Goal: Transaction & Acquisition: Purchase product/service

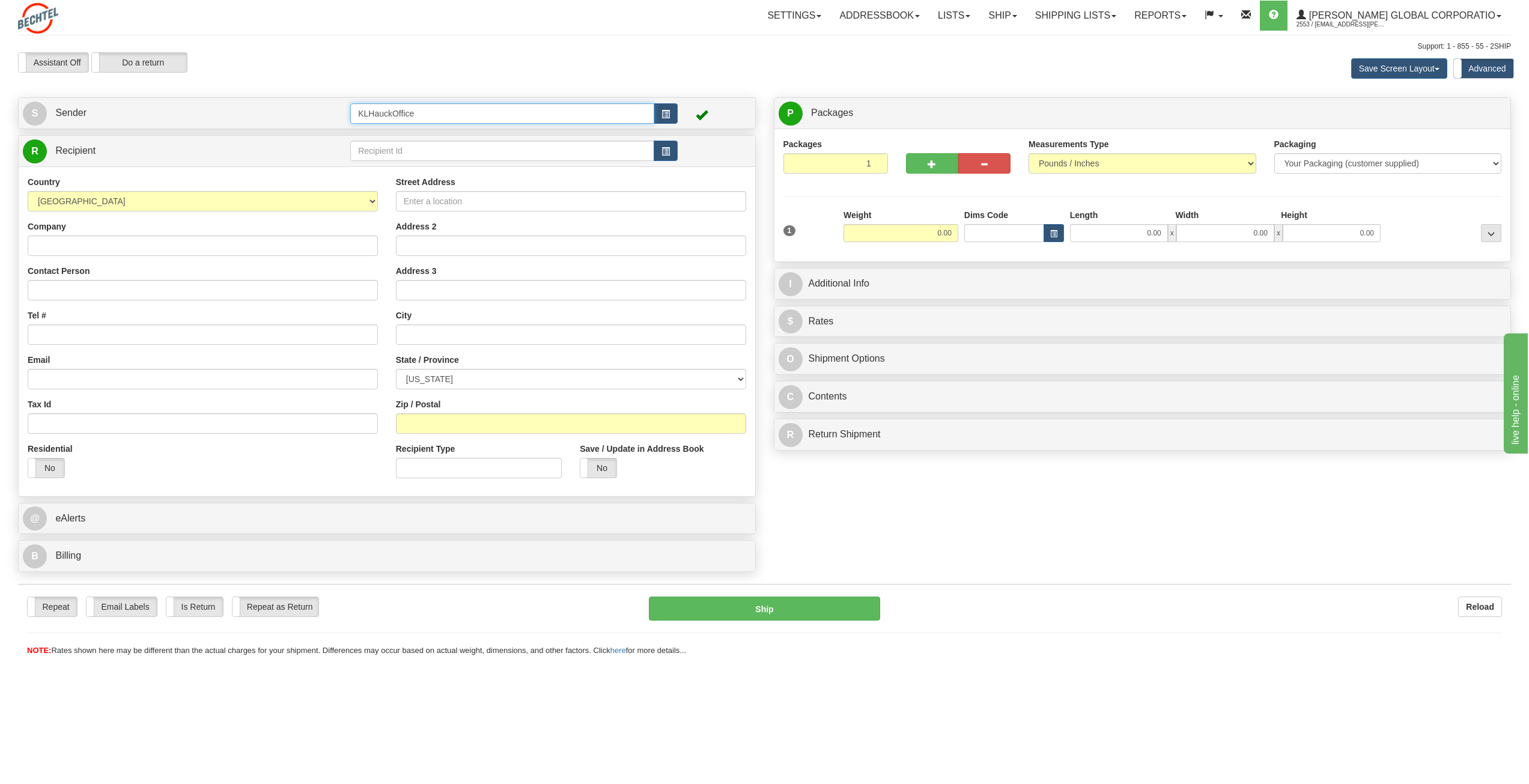
click at [438, 116] on input "KLHauckOffice" at bounding box center [502, 114] width 304 height 21
click at [70, 114] on span "Sender" at bounding box center [71, 113] width 31 height 10
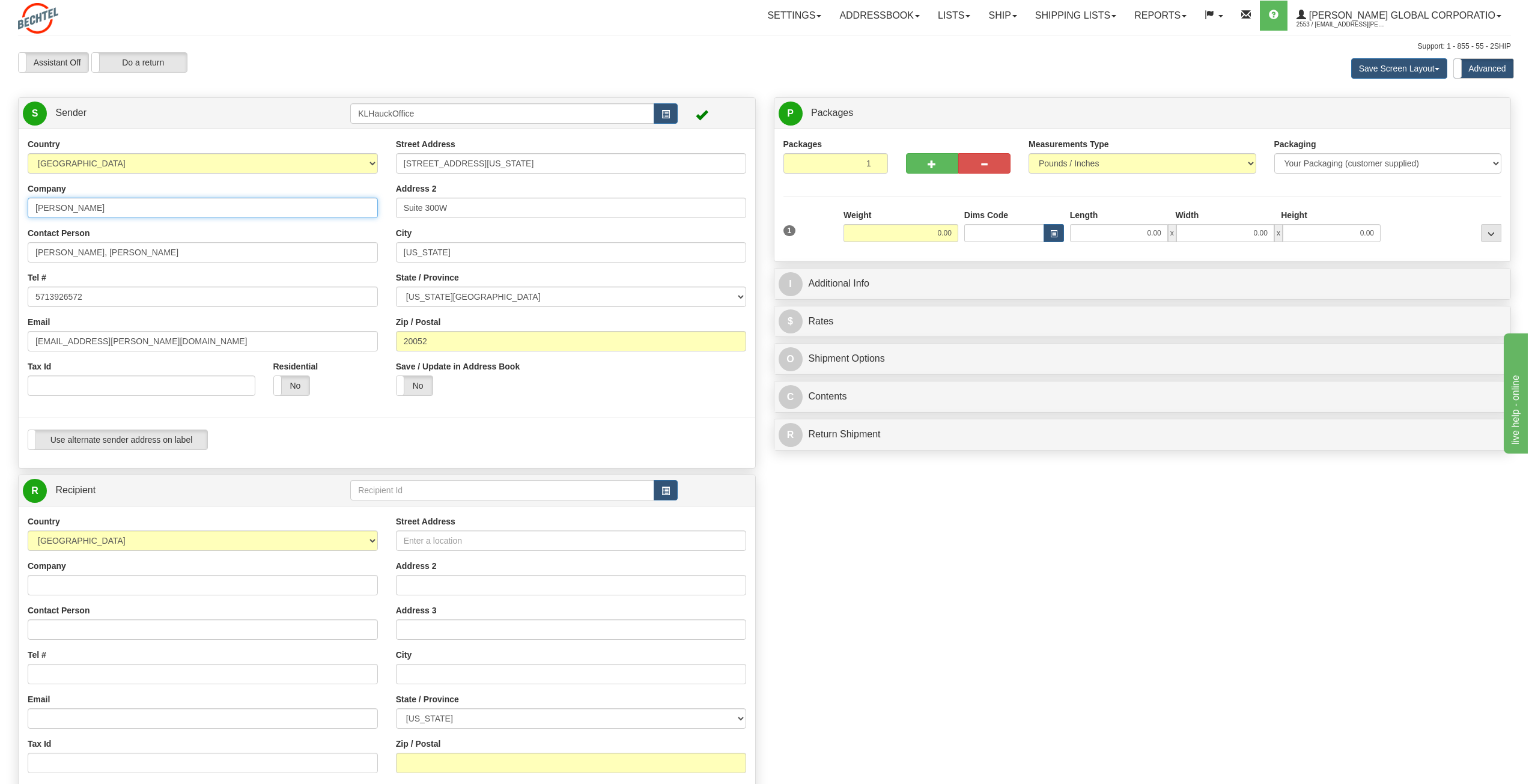
drag, startPoint x: 88, startPoint y: 211, endPoint x: 88, endPoint y: 218, distance: 7.0
click at [88, 218] on div "Country [GEOGRAPHIC_DATA] [GEOGRAPHIC_DATA] [GEOGRAPHIC_DATA] [GEOGRAPHIC_DATA]…" at bounding box center [202, 272] width 368 height 267
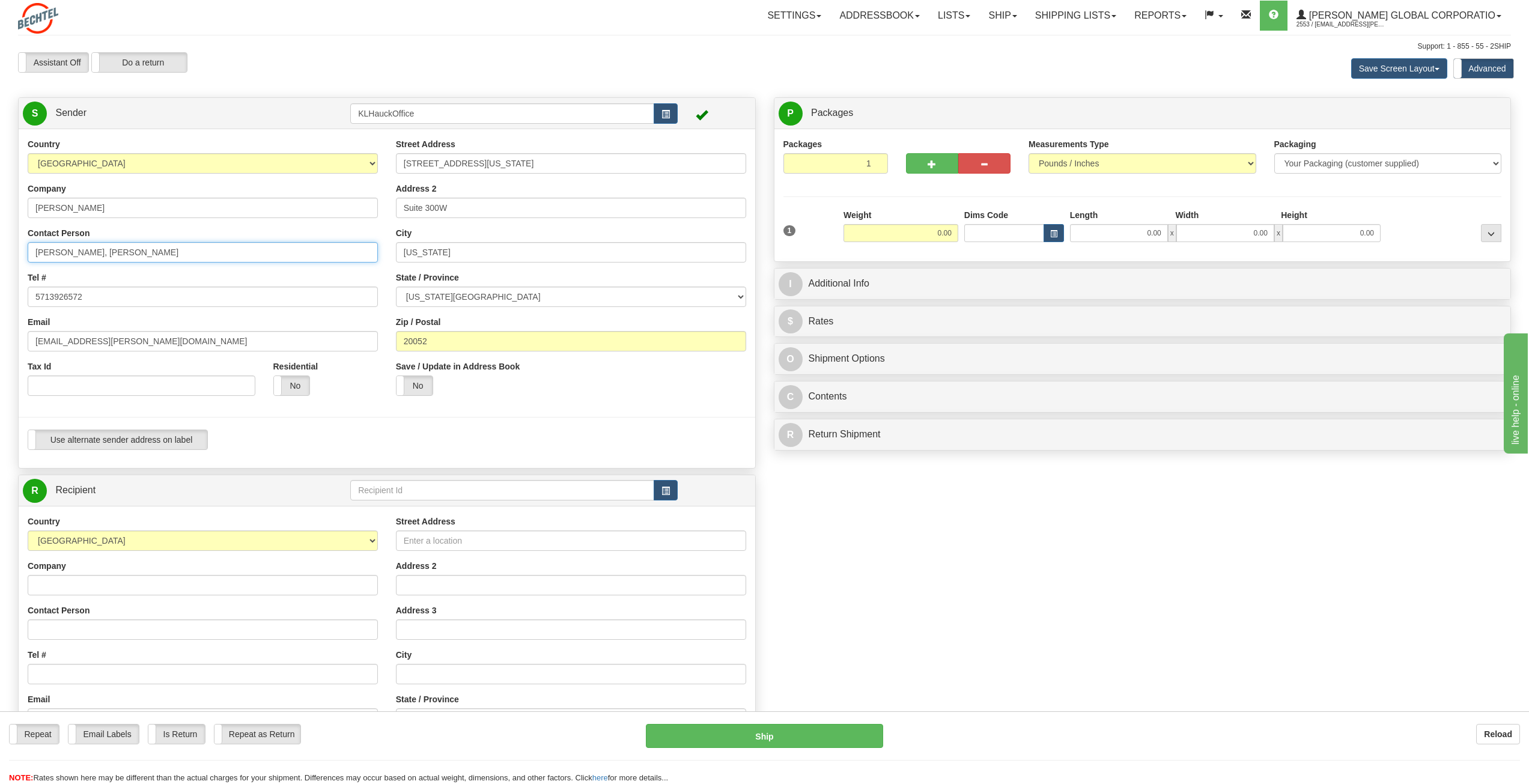
drag, startPoint x: 245, startPoint y: 250, endPoint x: 236, endPoint y: 251, distance: 9.1
click at [238, 253] on input "[PERSON_NAME], [PERSON_NAME]" at bounding box center [203, 252] width 350 height 21
drag, startPoint x: 236, startPoint y: 251, endPoint x: -45, endPoint y: 253, distance: 281.0
click at [0, 253] on html "Training Course Close Toggle navigation Settings Shipping Preferences New Sende…" at bounding box center [764, 392] width 1529 height 784
type input "G"
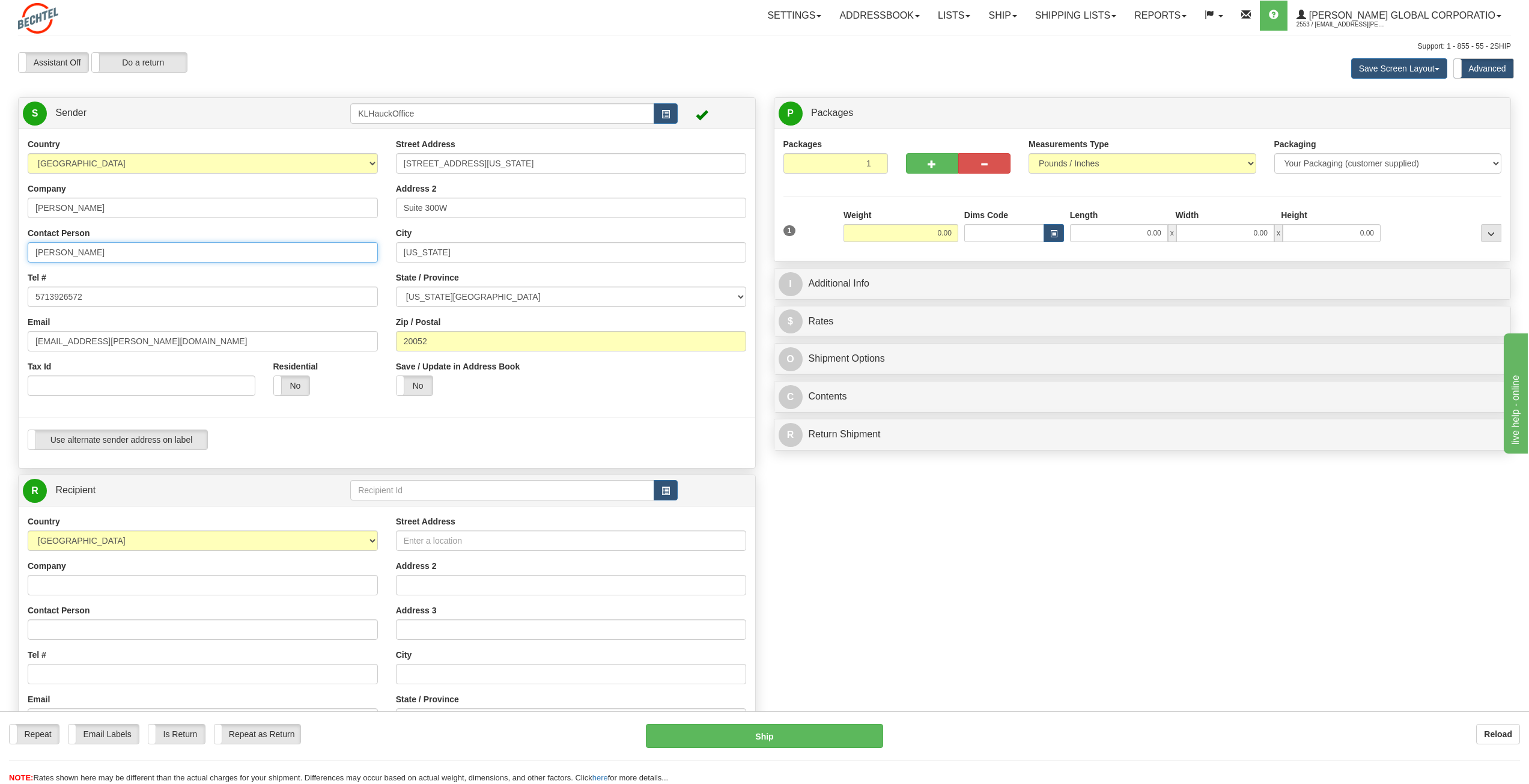
type input "[PERSON_NAME]"
drag, startPoint x: 543, startPoint y: 160, endPoint x: 358, endPoint y: 160, distance: 185.0
click at [358, 160] on div "Country [GEOGRAPHIC_DATA] [GEOGRAPHIC_DATA] [GEOGRAPHIC_DATA] [GEOGRAPHIC_DATA]…" at bounding box center [387, 299] width 736 height 321
click at [552, 161] on input "[STREET_ADDRESS][US_STATE]" at bounding box center [571, 163] width 350 height 21
type input "[STREET_ADDRESS]"
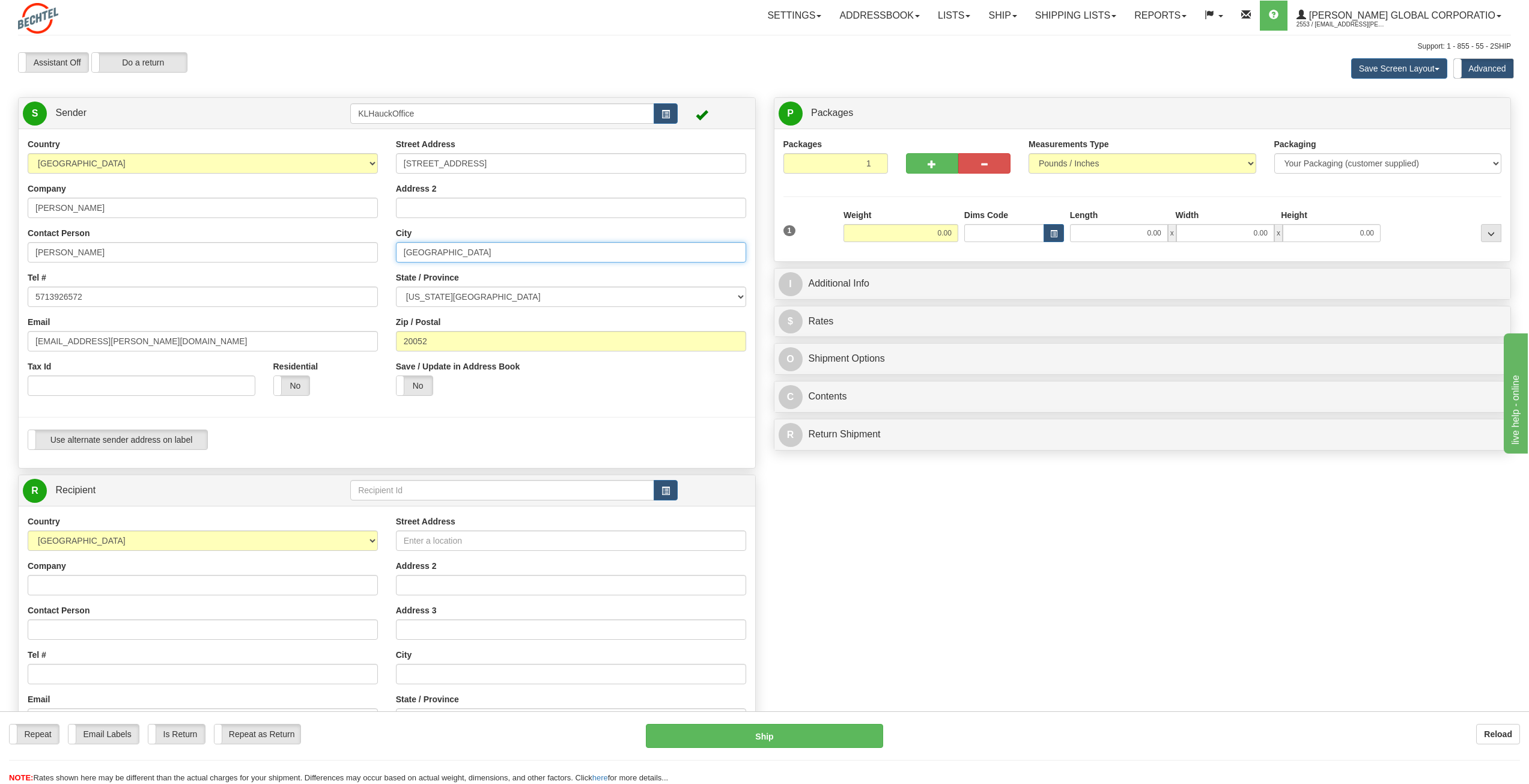
type input "[GEOGRAPHIC_DATA]"
click at [531, 292] on select "[US_STATE] [US_STATE] [US_STATE] [US_STATE] Armed Forces America Armed Forces E…" at bounding box center [571, 297] width 350 height 21
select select "AZ"
click at [396, 287] on select "[US_STATE] [US_STATE] [US_STATE] [US_STATE] Armed Forces America Armed Forces E…" at bounding box center [571, 297] width 350 height 21
drag, startPoint x: 436, startPoint y: 344, endPoint x: 376, endPoint y: 339, distance: 60.2
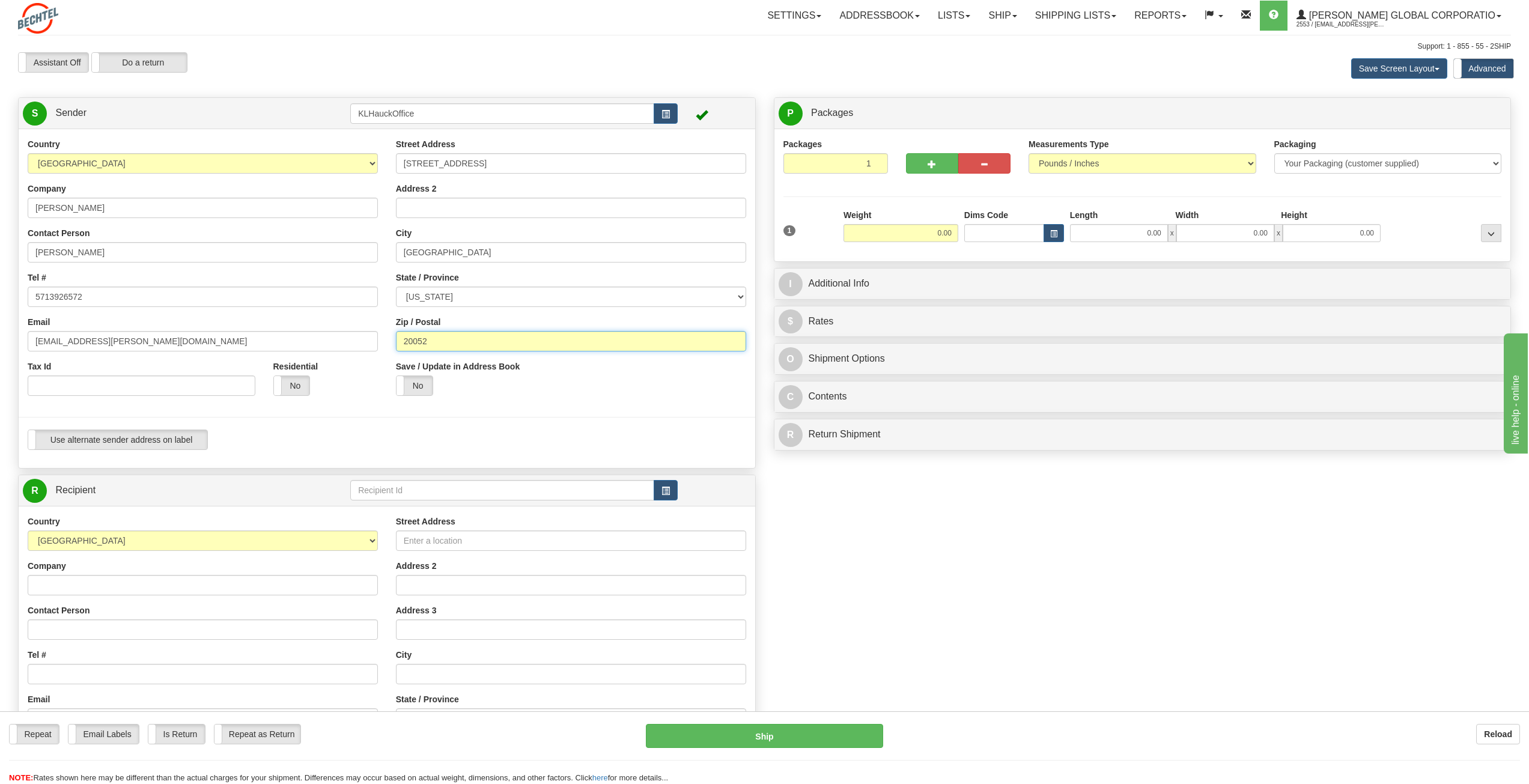
click at [376, 339] on div "Country [GEOGRAPHIC_DATA] [GEOGRAPHIC_DATA] [GEOGRAPHIC_DATA] [GEOGRAPHIC_DATA]…" at bounding box center [387, 299] width 736 height 321
type input "85305"
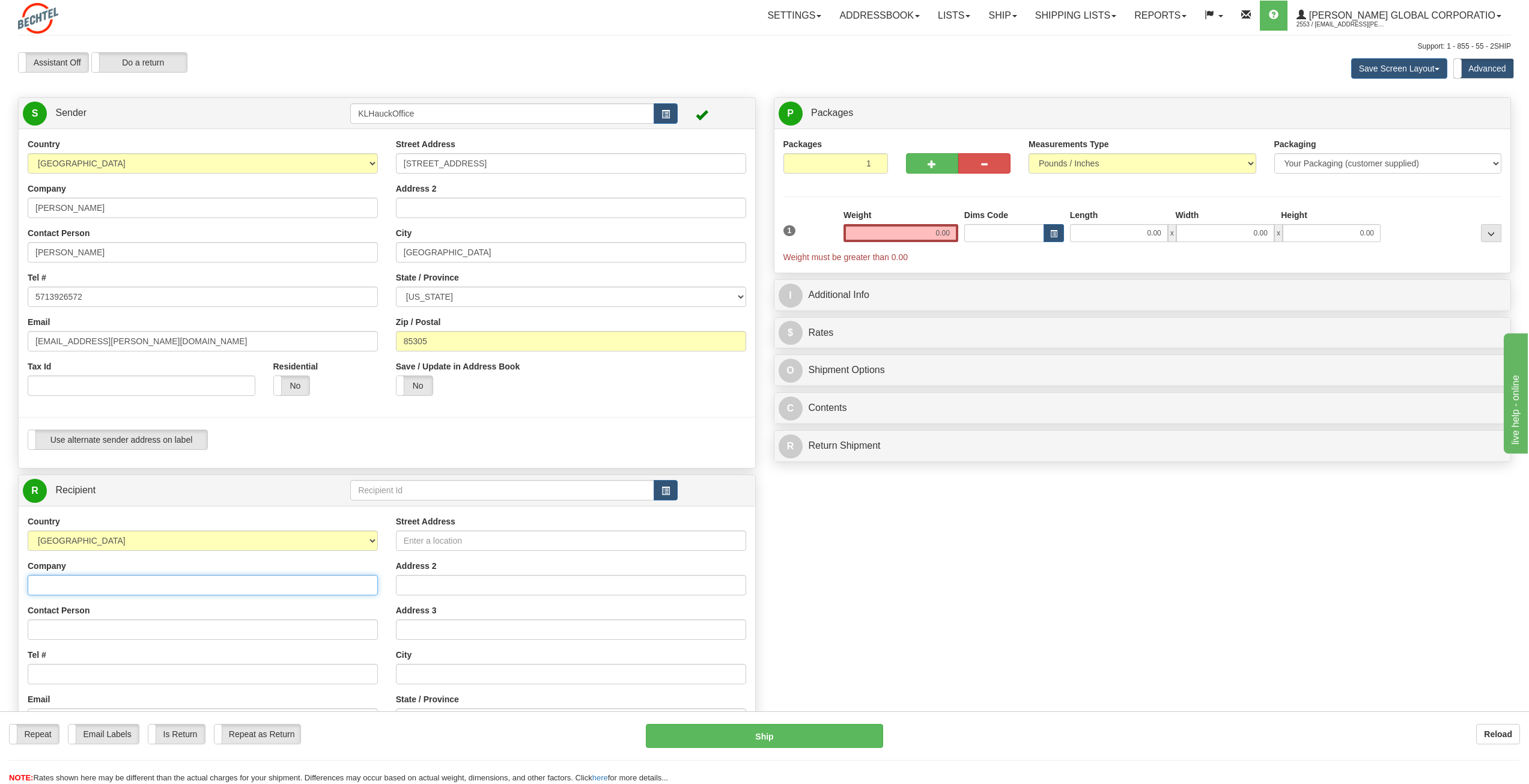
click at [57, 583] on input "Company" at bounding box center [203, 585] width 350 height 21
type input "[PERSON_NAME]"
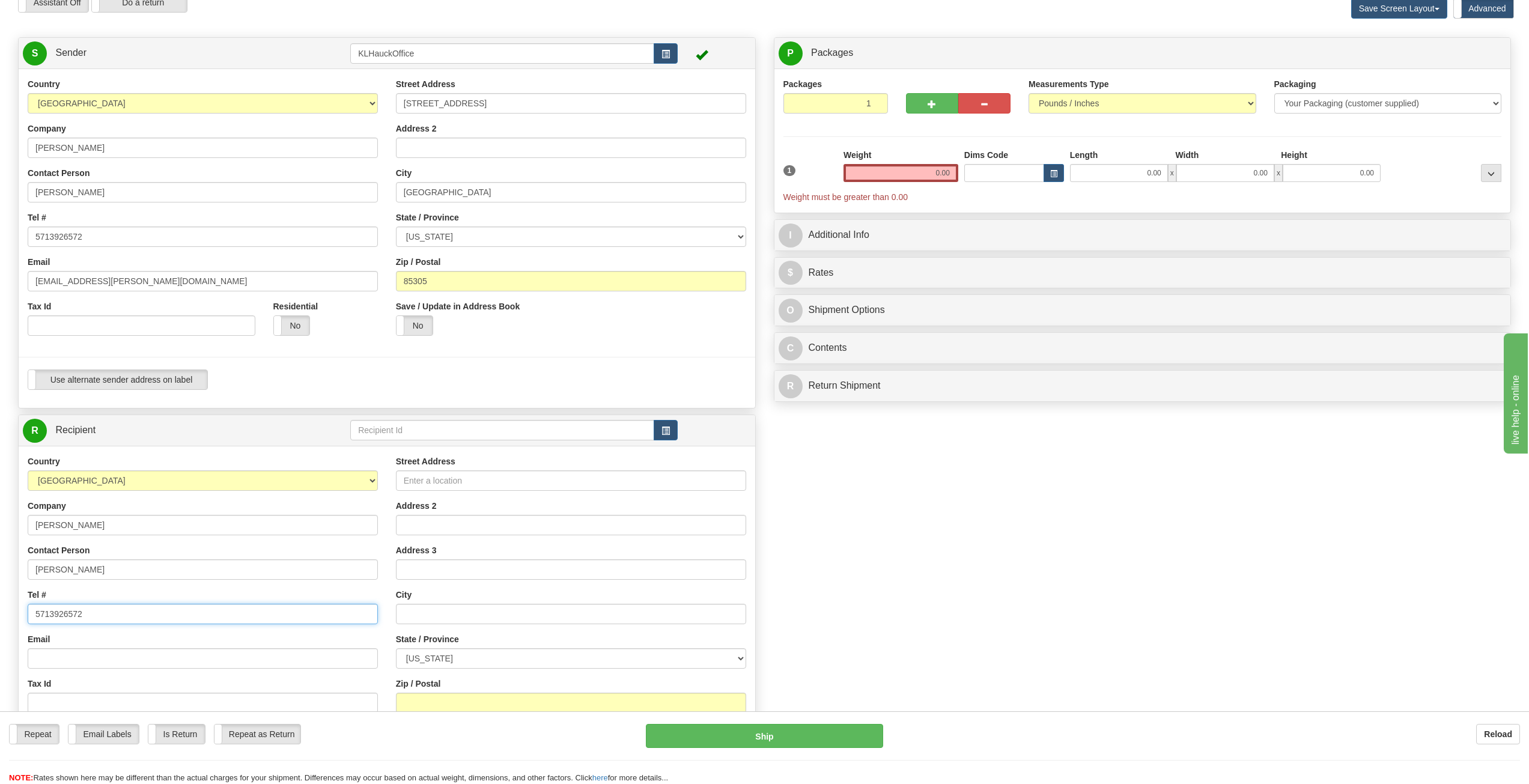
type input "5713926572"
click at [71, 663] on input "Email" at bounding box center [203, 658] width 350 height 21
type input "[EMAIL_ADDRESS][PERSON_NAME][DOMAIN_NAME]"
click at [445, 484] on input "Street Address" at bounding box center [571, 480] width 350 height 21
type input "[STREET_ADDRESS]"
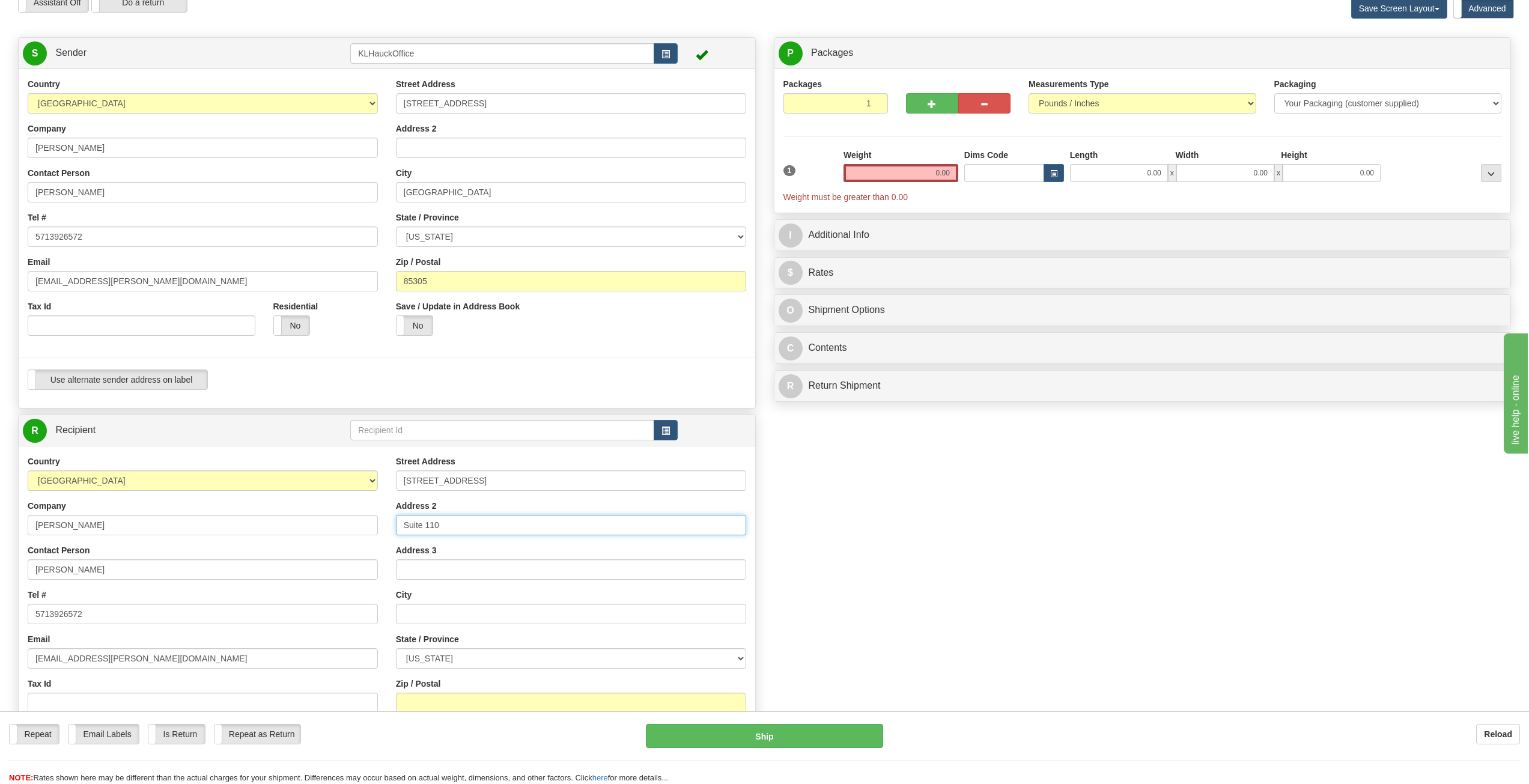
type input "Suite 110"
type input "Reston"
select select "VA"
type input "20190"
drag, startPoint x: 931, startPoint y: 172, endPoint x: 956, endPoint y: 175, distance: 25.2
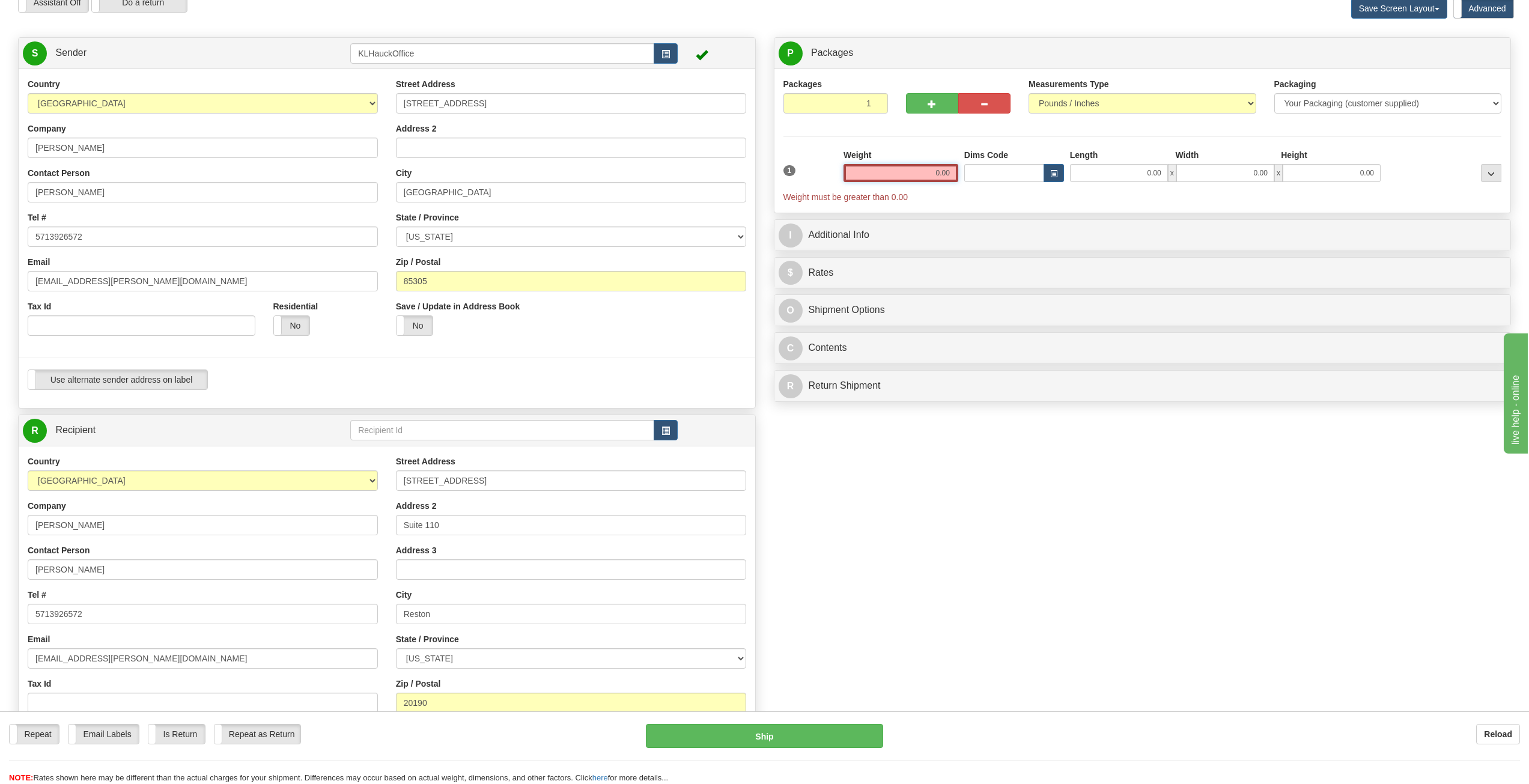
click at [956, 175] on input "0.00" at bounding box center [901, 172] width 115 height 18
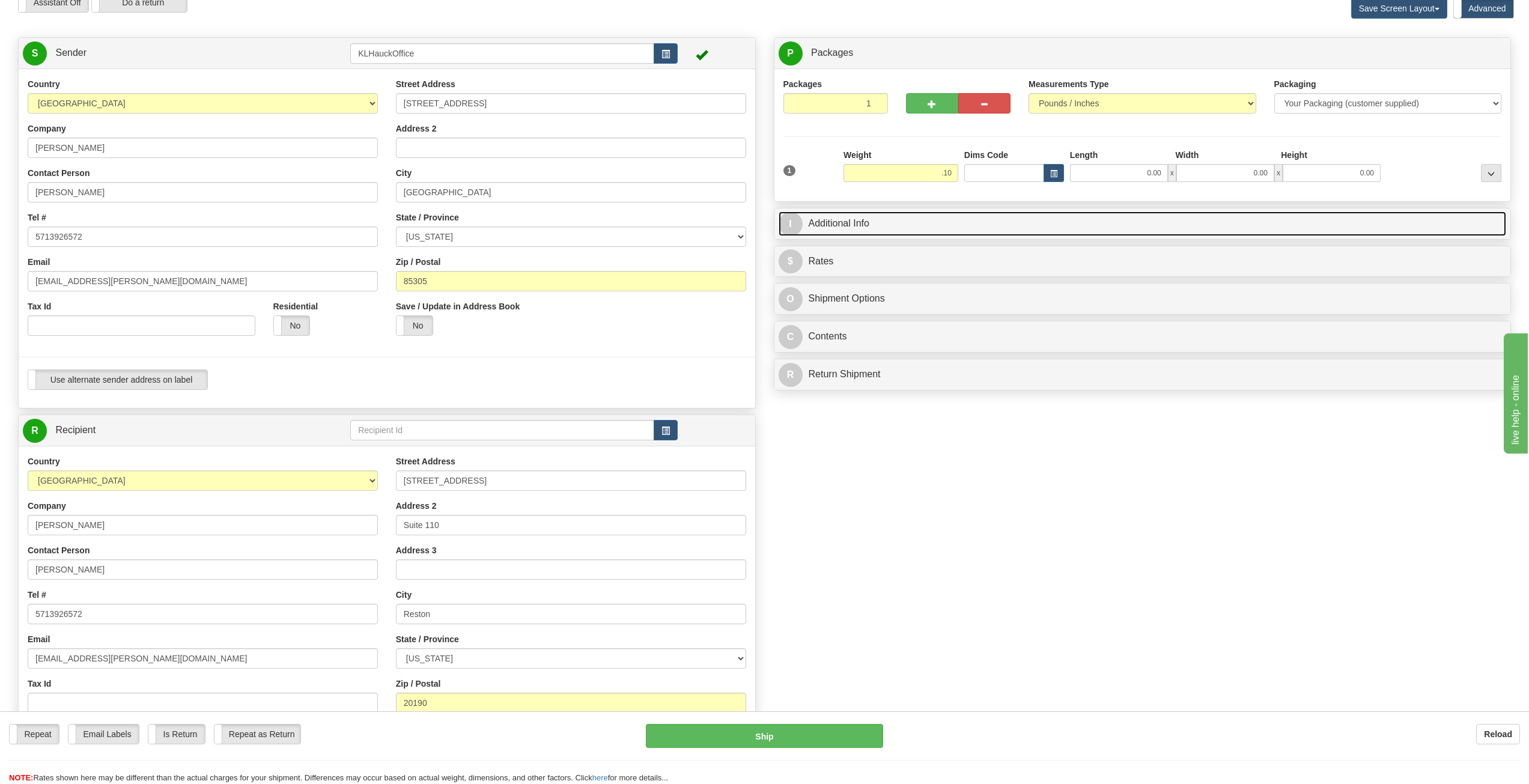
type input "0.10"
click at [875, 223] on link "I Additional Info" at bounding box center [1142, 223] width 728 height 25
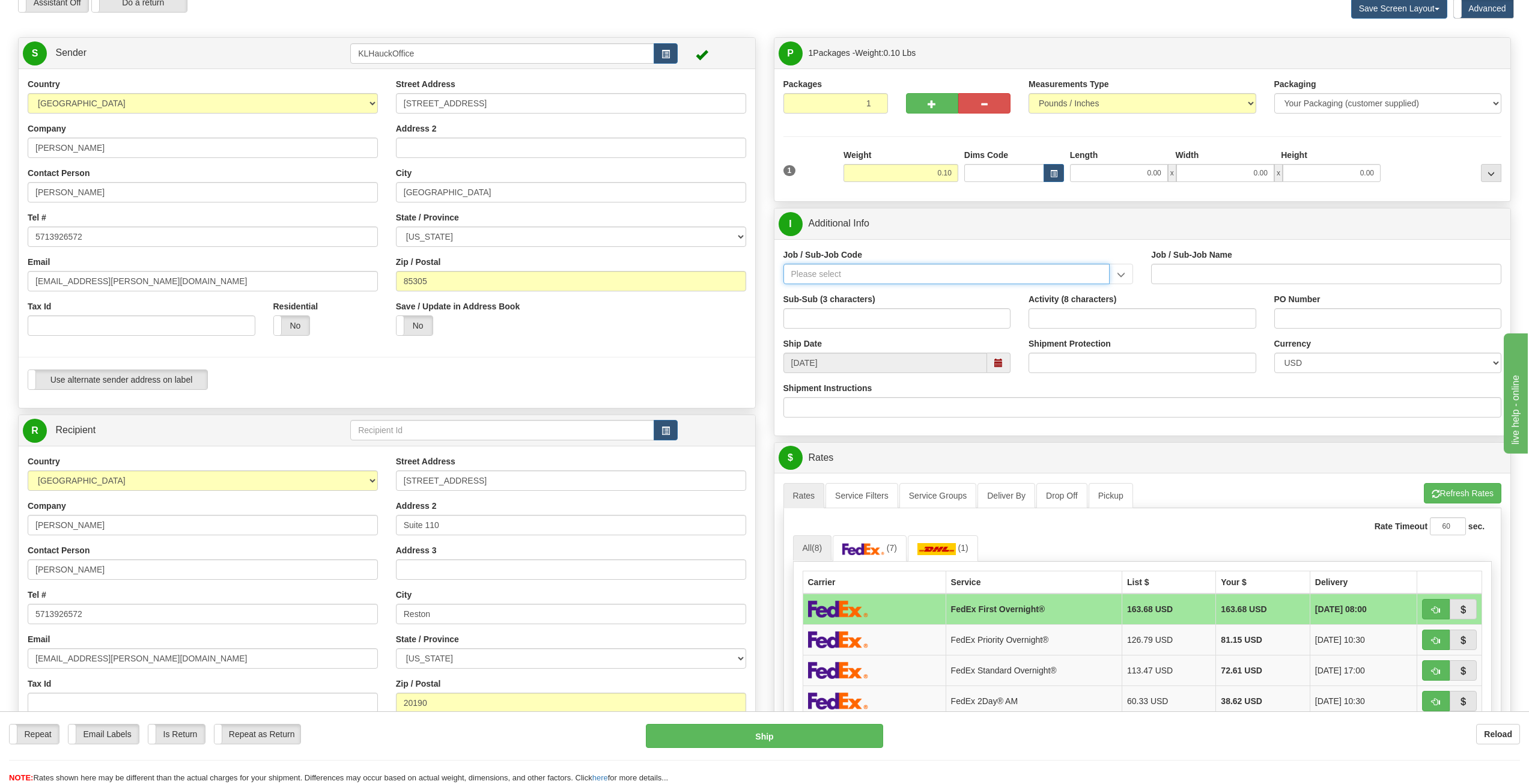
click at [864, 277] on input "Job / Sub-Job Code" at bounding box center [946, 274] width 327 height 21
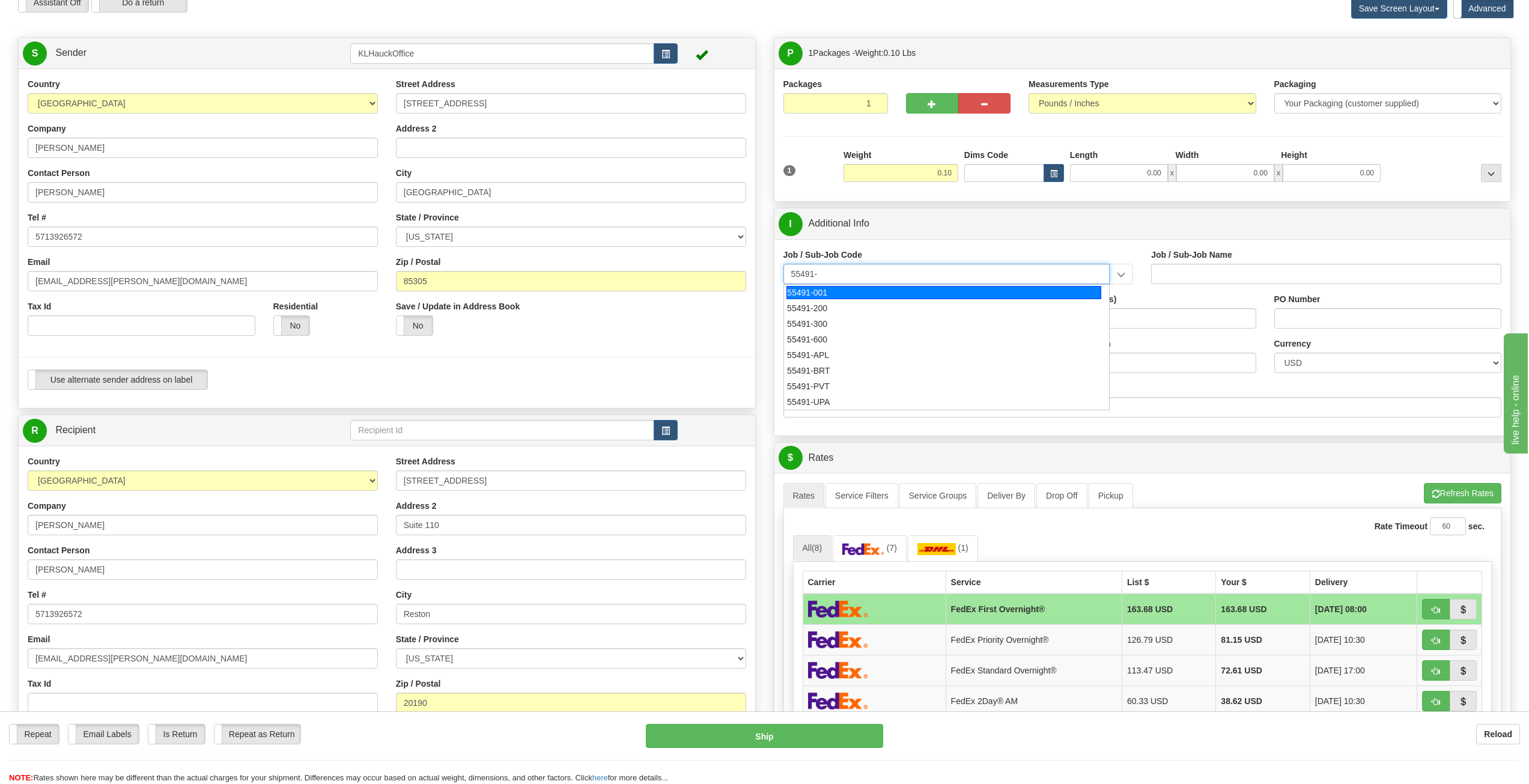
click at [821, 294] on div "55491-001" at bounding box center [944, 292] width 315 height 13
type input "55491-001"
type input "OFC OF [PERSON_NAME] - OFFICE OF BPB"
type input "55491-001"
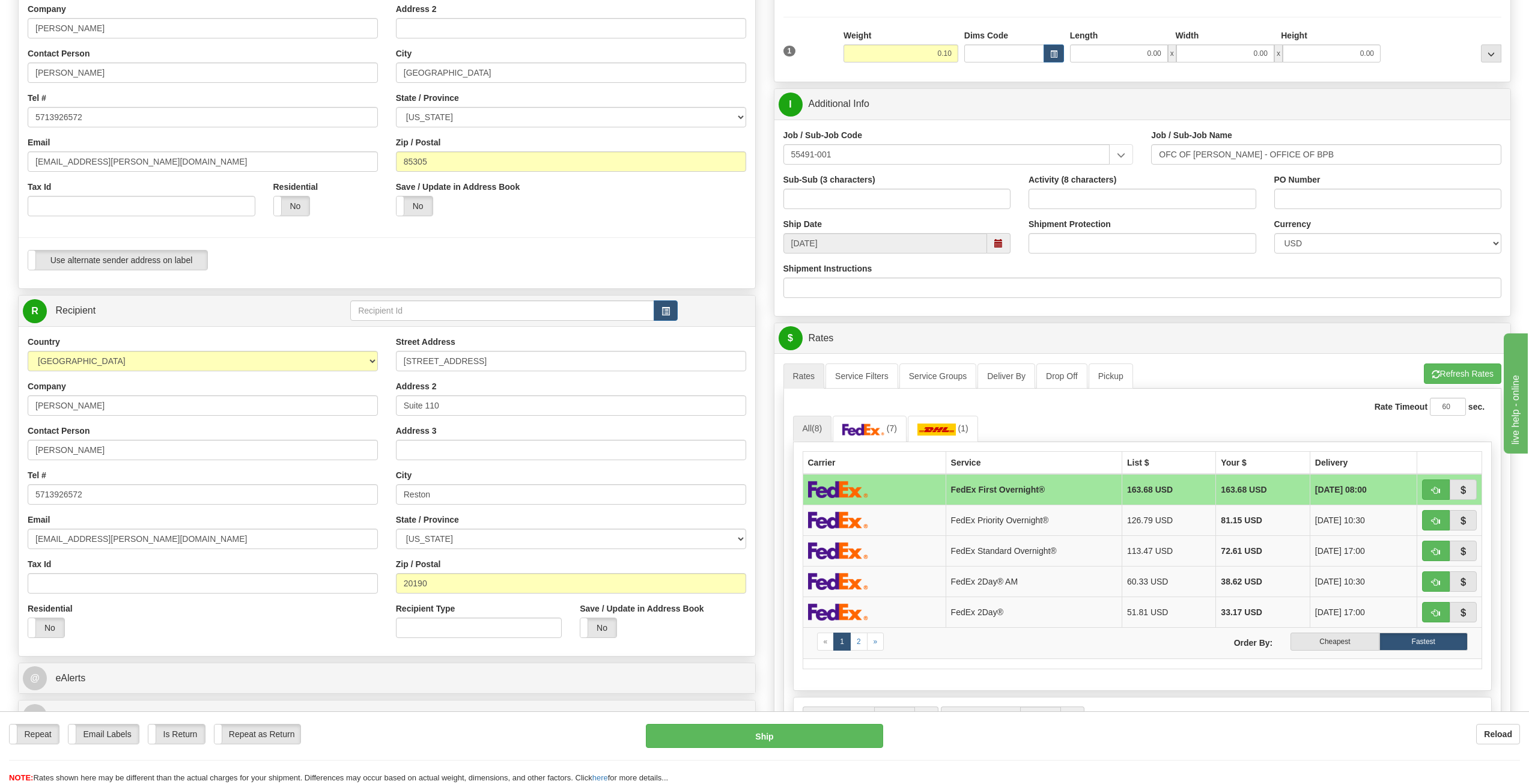
scroll to position [180, 0]
click at [983, 551] on td "FedEx Standard Overnight®" at bounding box center [1034, 550] width 176 height 31
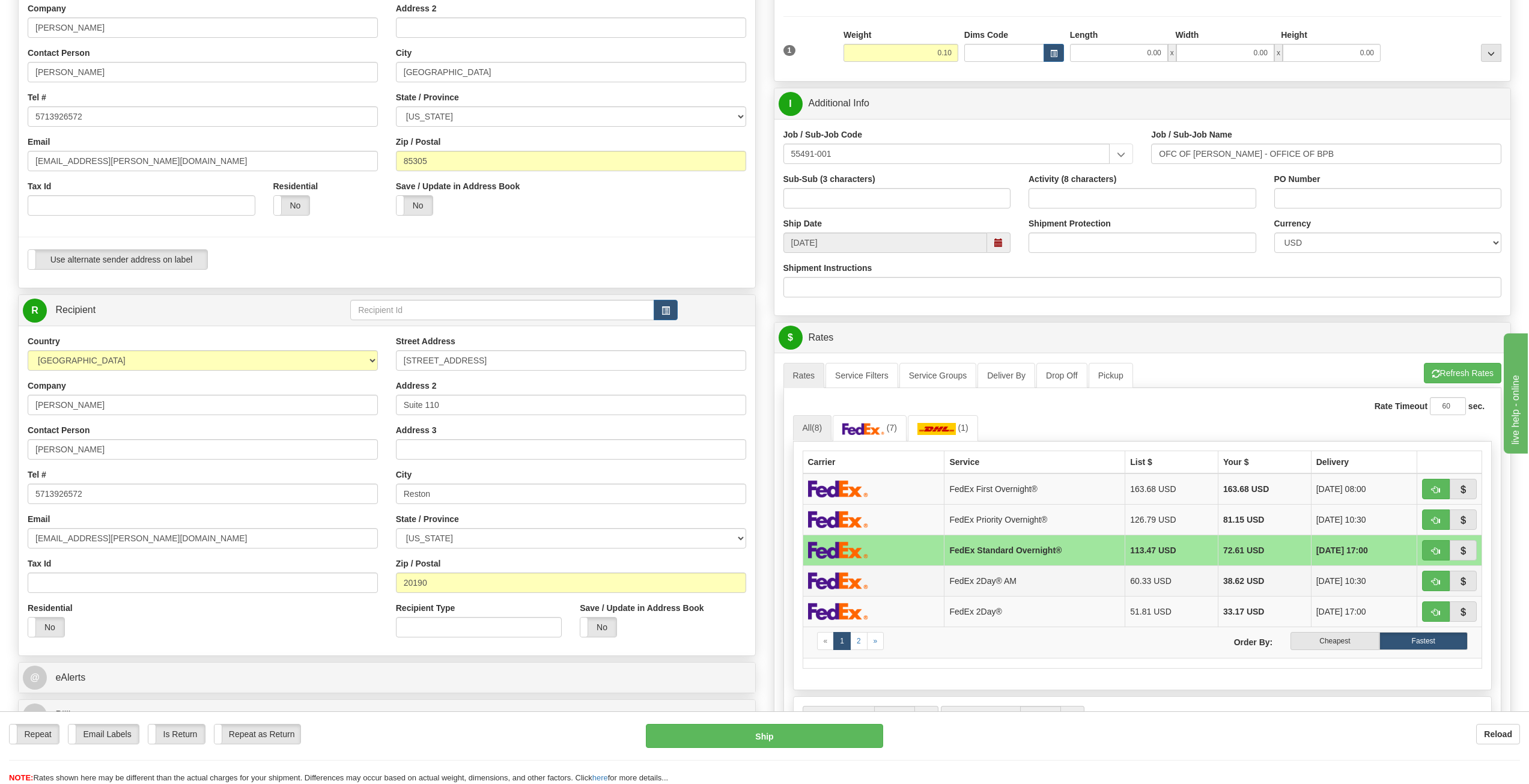
click at [979, 585] on td "FedEx 2Day® AM" at bounding box center [1034, 580] width 181 height 31
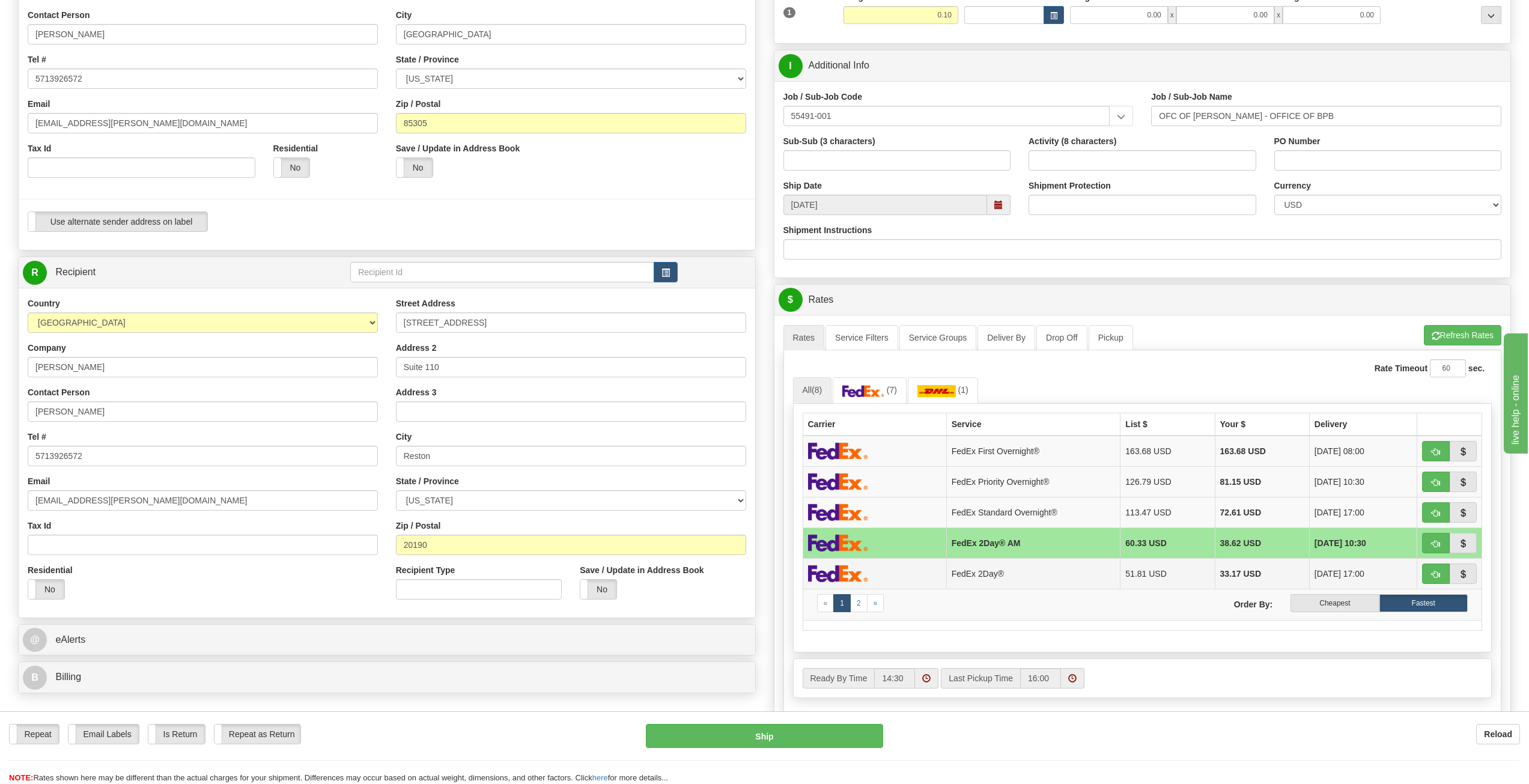
scroll to position [300, 0]
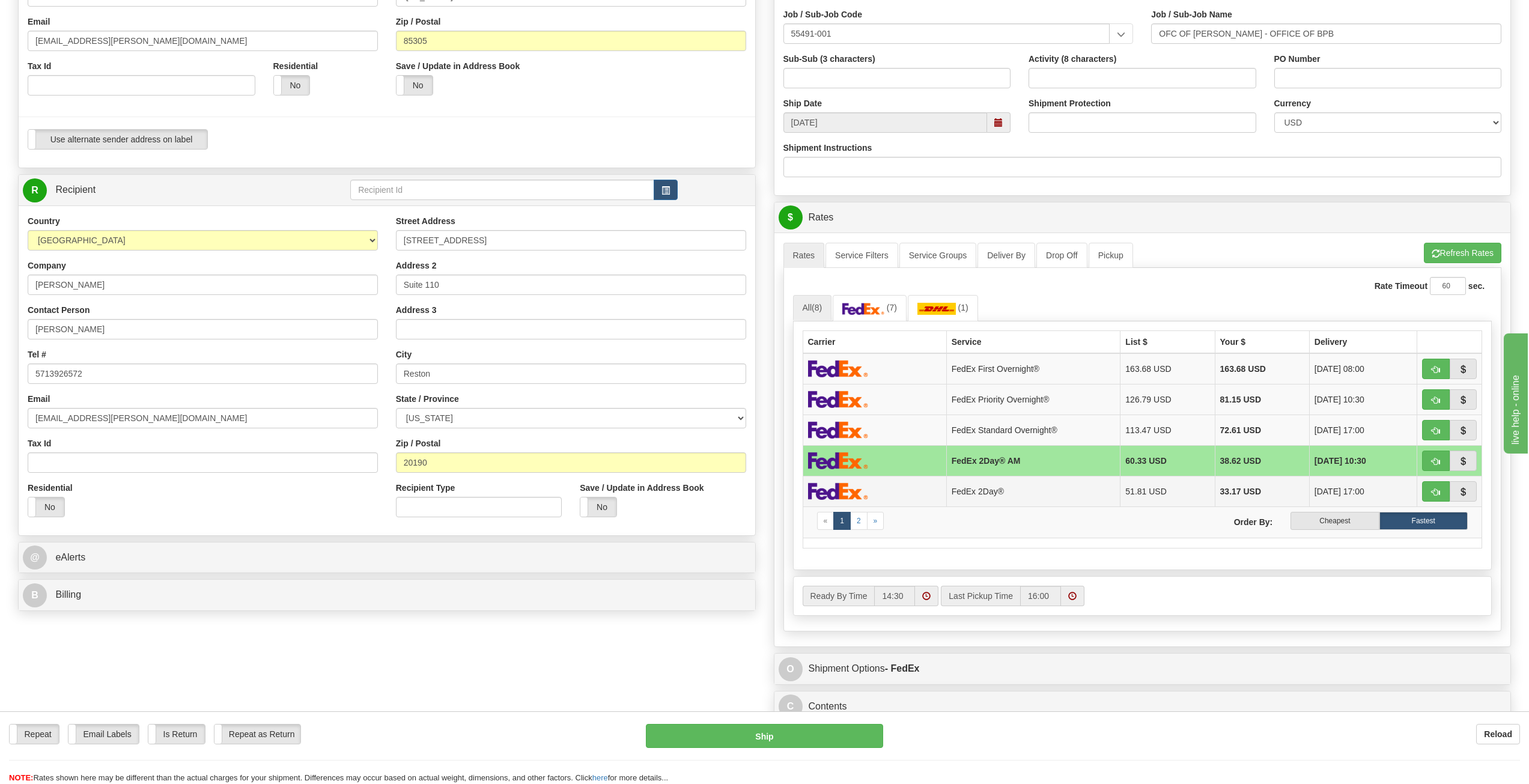
click at [976, 494] on td "FedEx 2Day®" at bounding box center [1034, 491] width 175 height 31
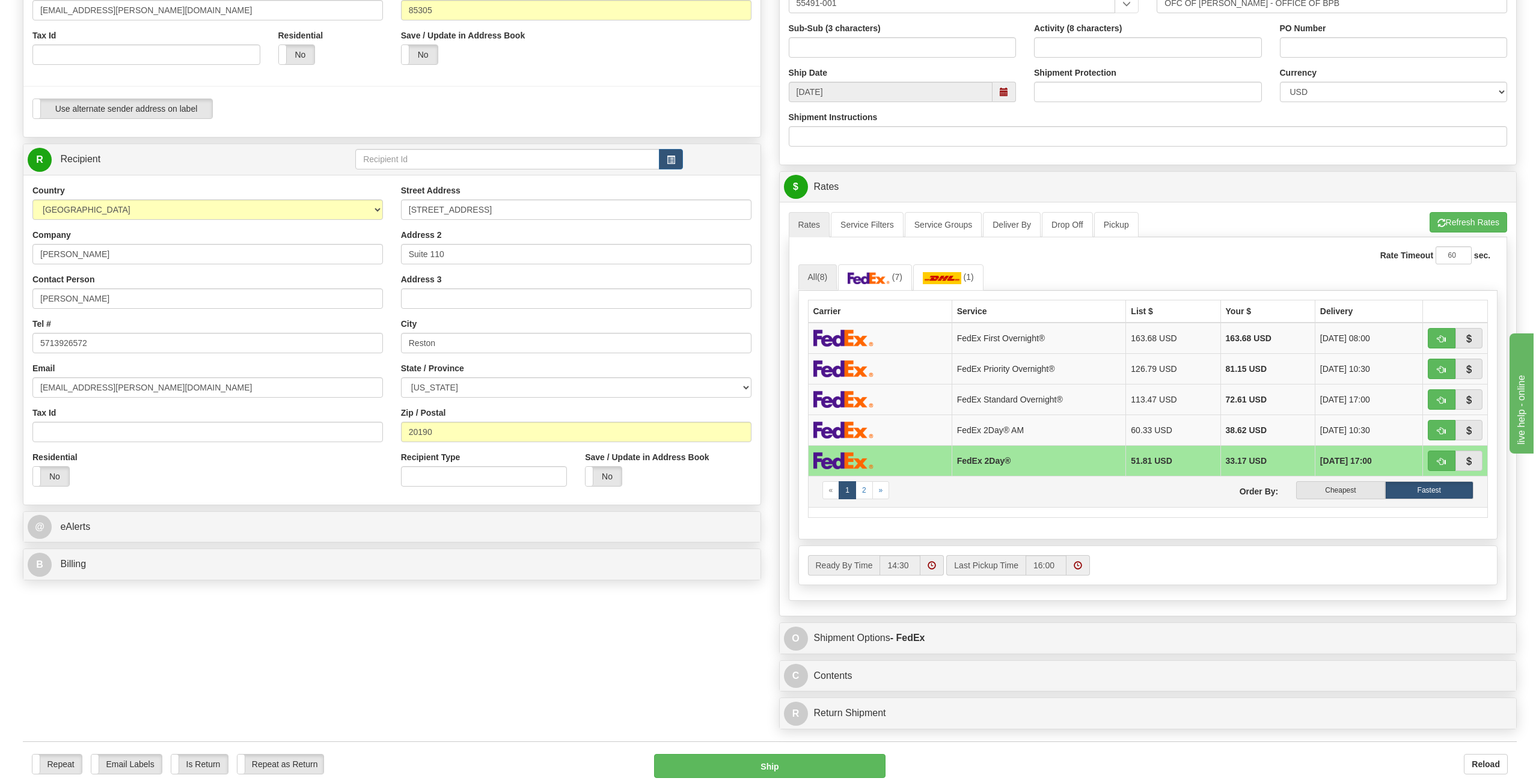
scroll to position [360, 0]
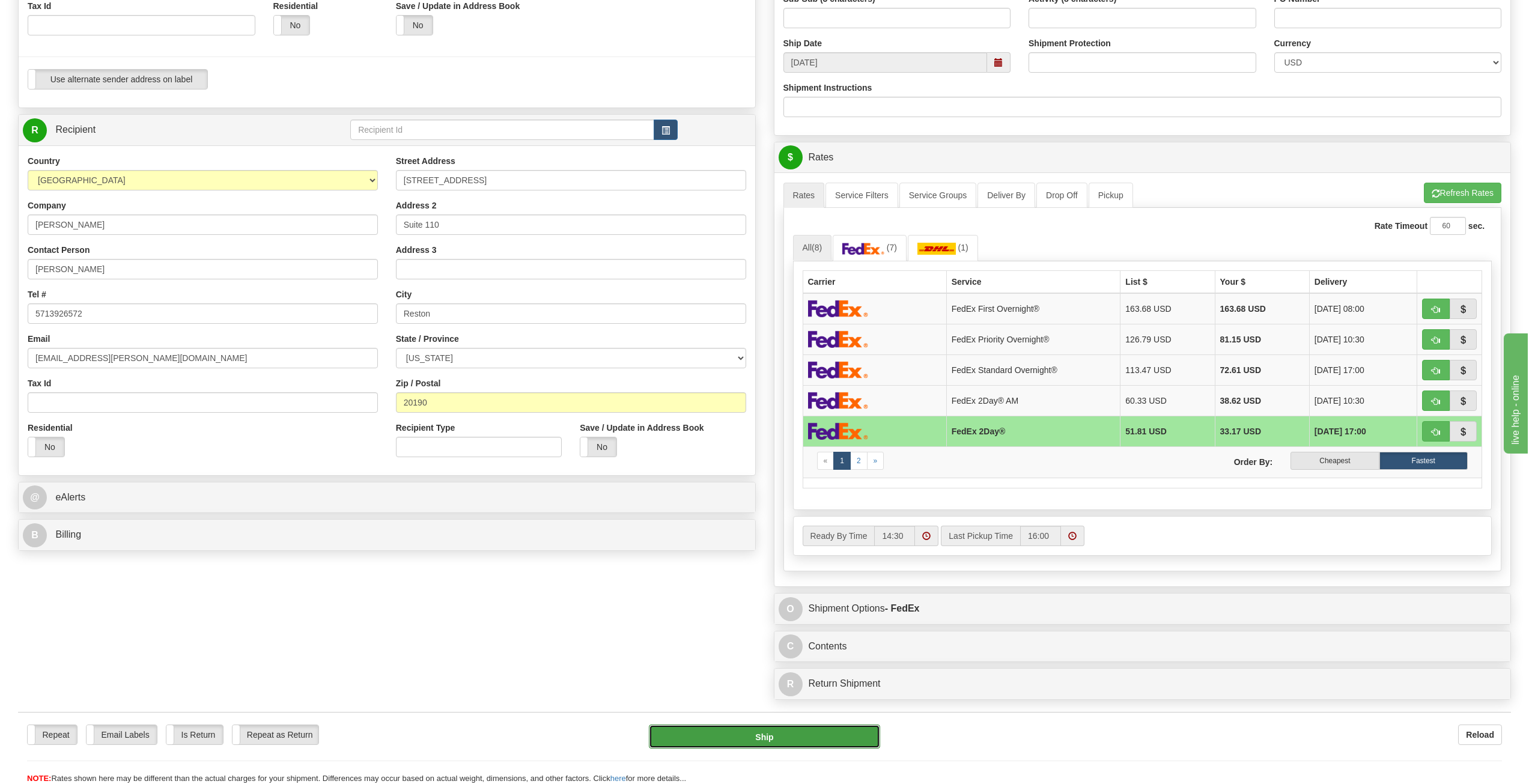
click at [760, 738] on button "Ship" at bounding box center [763, 736] width 231 height 24
type input "03"
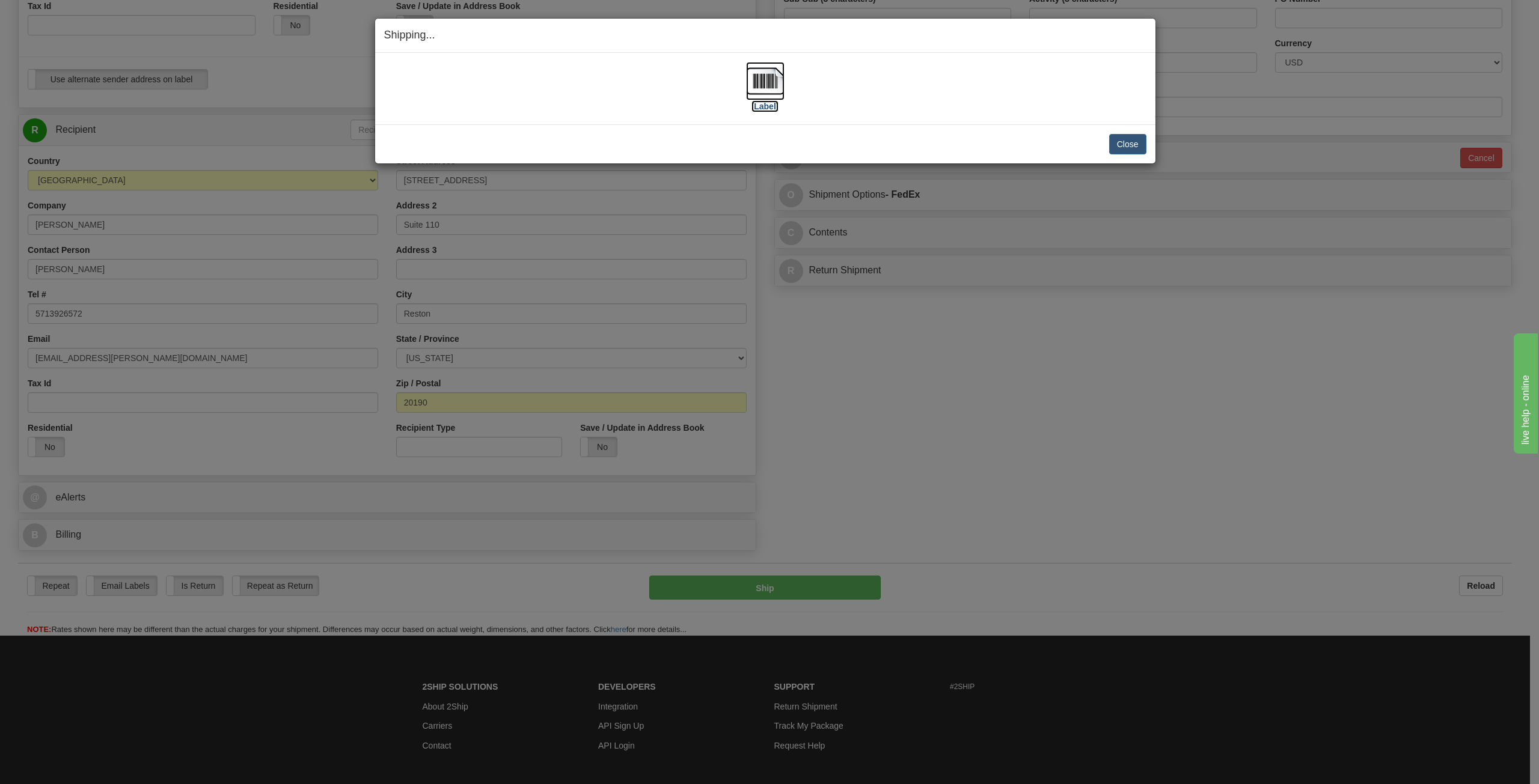
click at [765, 80] on img at bounding box center [765, 81] width 38 height 38
drag, startPoint x: 828, startPoint y: 32, endPoint x: 774, endPoint y: 37, distance: 54.2
click at [774, 37] on h4 "Shipping... Your SHIPMENT will EXPIRE in" at bounding box center [765, 35] width 762 height 16
click at [1129, 148] on button "Close" at bounding box center [1127, 144] width 37 height 21
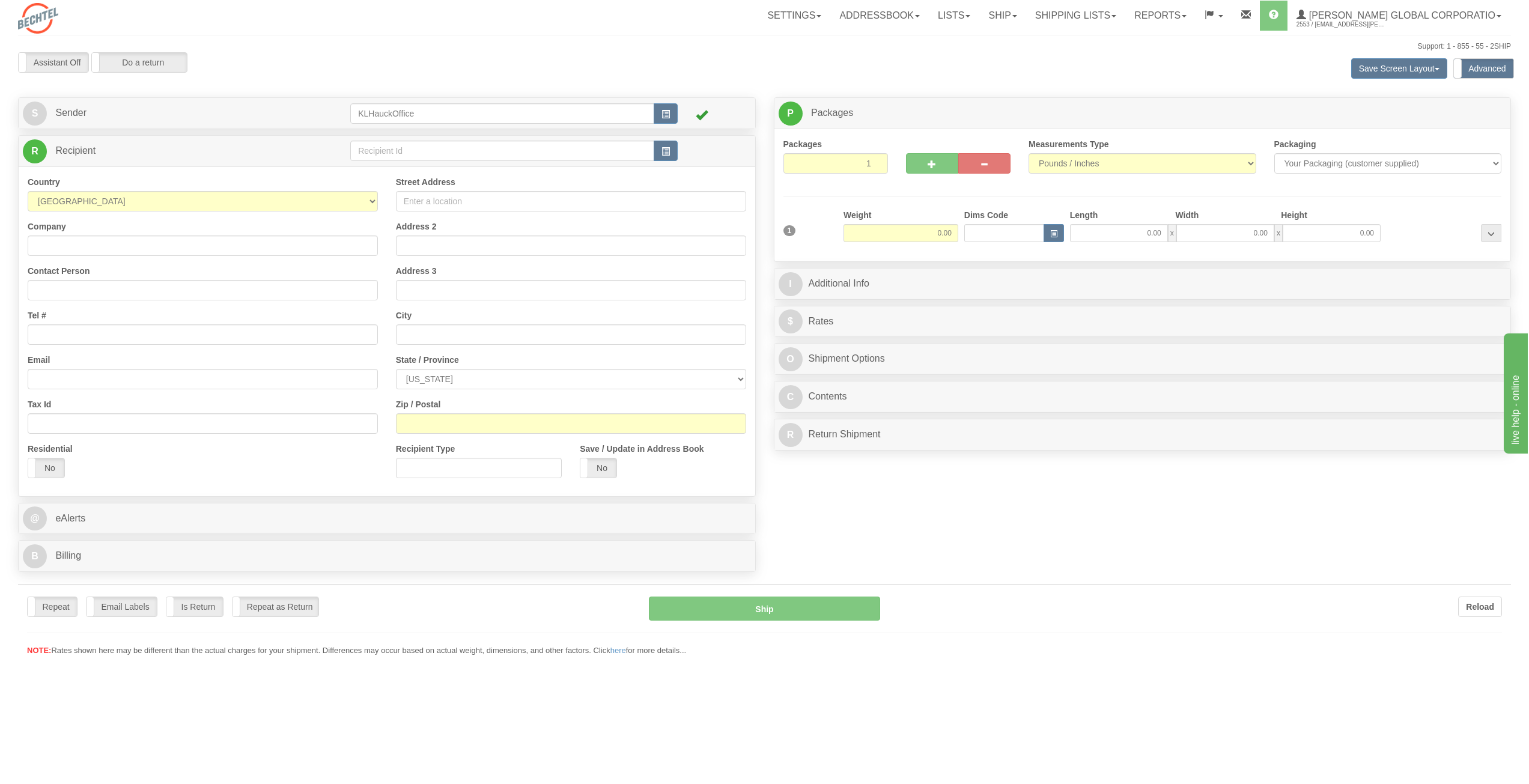
drag, startPoint x: 186, startPoint y: 119, endPoint x: 204, endPoint y: 131, distance: 21.6
click at [186, 119] on div "Toggle navigation Settings Shipping Preferences Fields Preferences New" at bounding box center [764, 392] width 1529 height 784
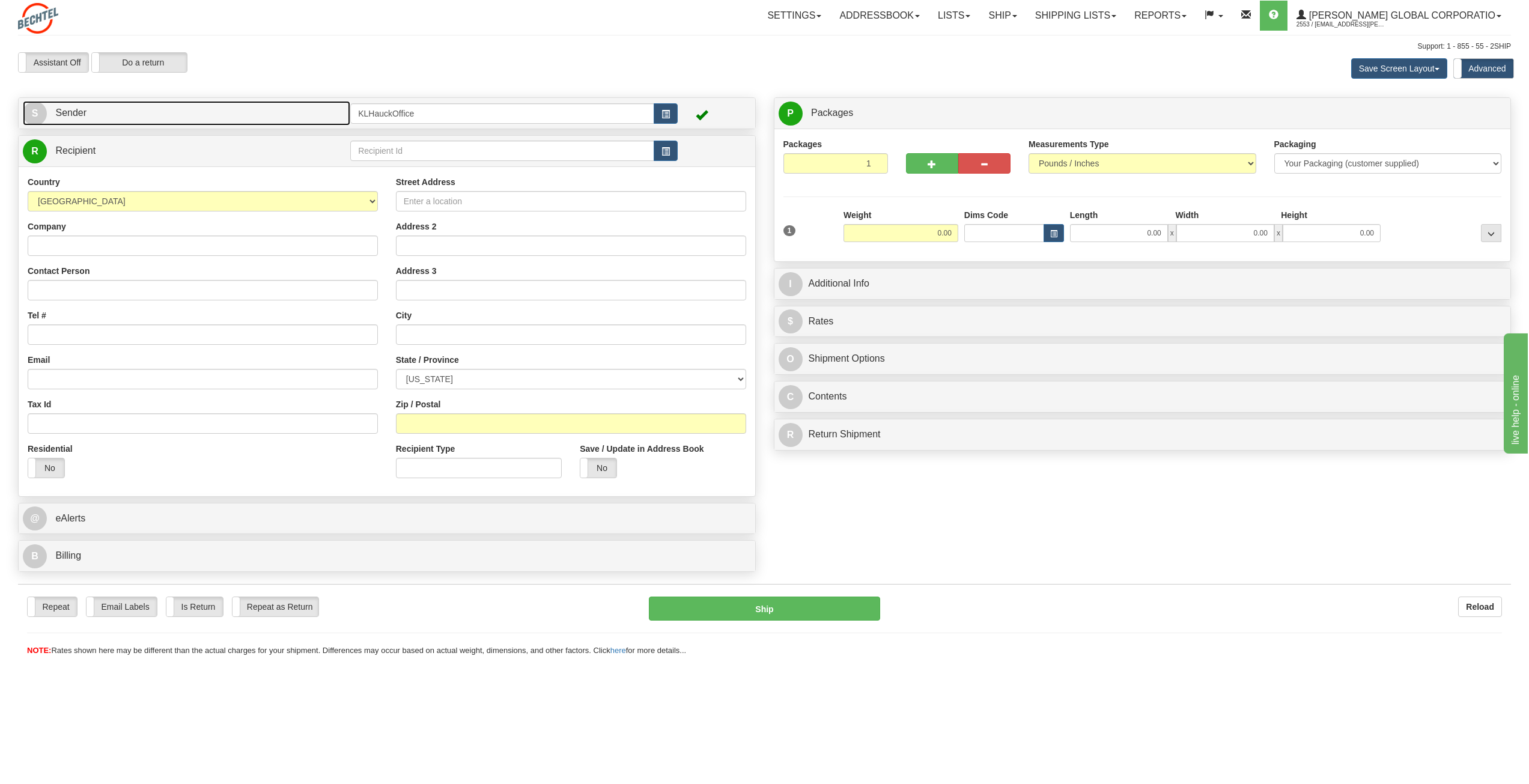
click at [54, 114] on link "S Sender" at bounding box center [186, 113] width 327 height 25
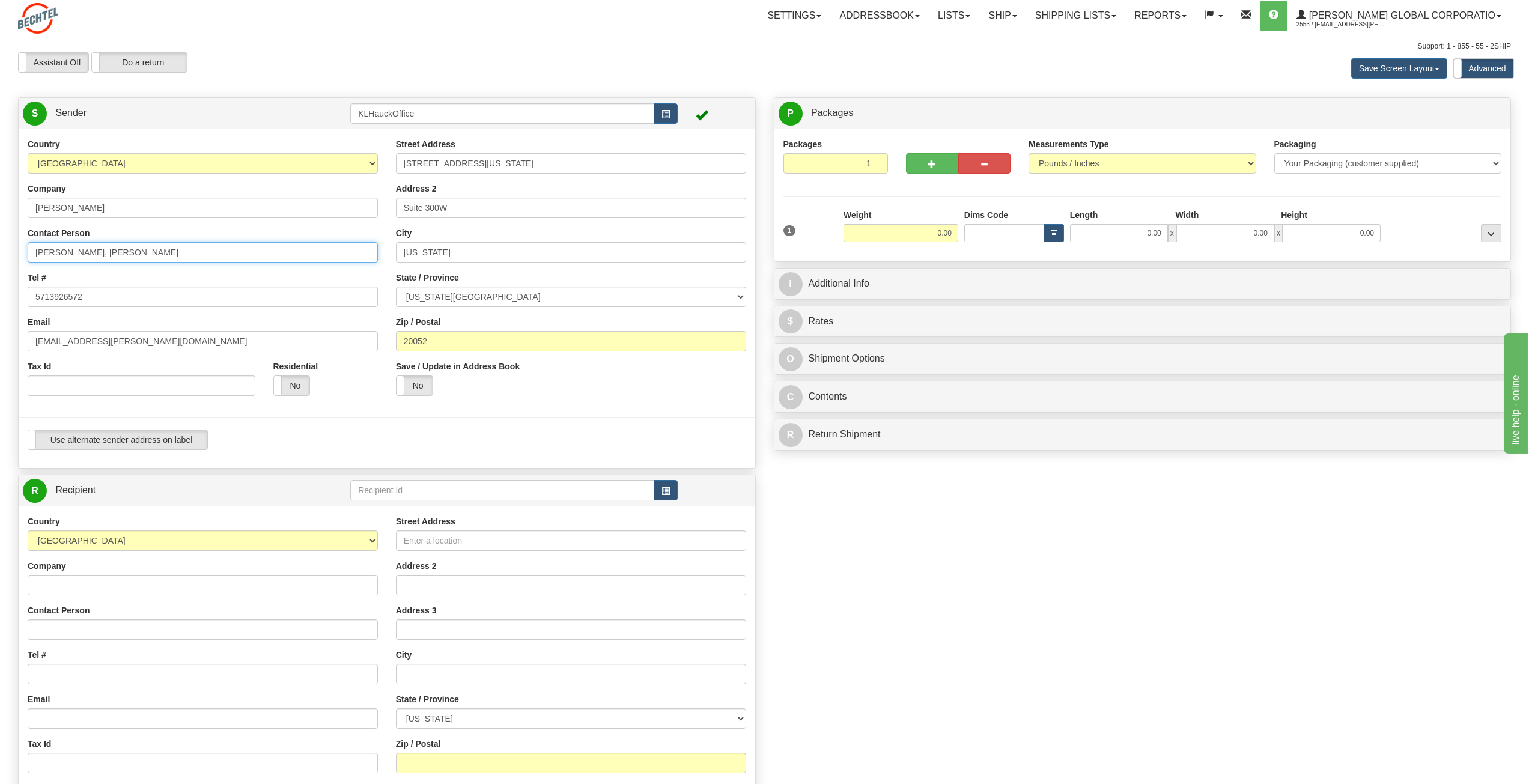
drag, startPoint x: 87, startPoint y: 256, endPoint x: 19, endPoint y: 247, distance: 68.6
click at [19, 255] on div "Country [GEOGRAPHIC_DATA] [GEOGRAPHIC_DATA] [GEOGRAPHIC_DATA] [GEOGRAPHIC_DATA]…" at bounding box center [202, 272] width 368 height 267
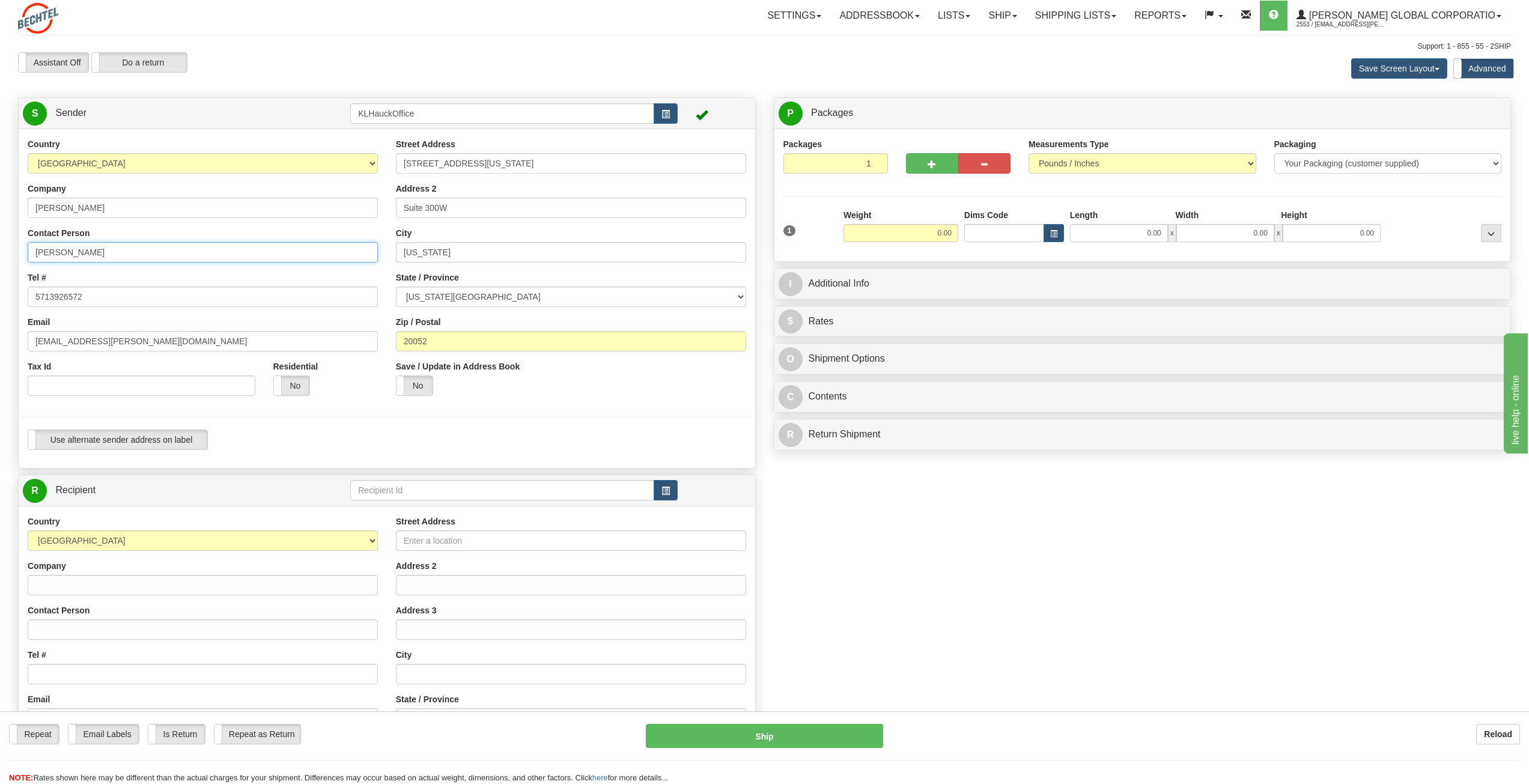
type input "[PERSON_NAME]"
drag, startPoint x: 548, startPoint y: 167, endPoint x: 377, endPoint y: 162, distance: 171.1
click at [377, 162] on div "Country [GEOGRAPHIC_DATA] [GEOGRAPHIC_DATA] [GEOGRAPHIC_DATA] [GEOGRAPHIC_DATA]…" at bounding box center [387, 299] width 736 height 321
type input "[STREET_ADDRESS]"
type input "Suite 110"
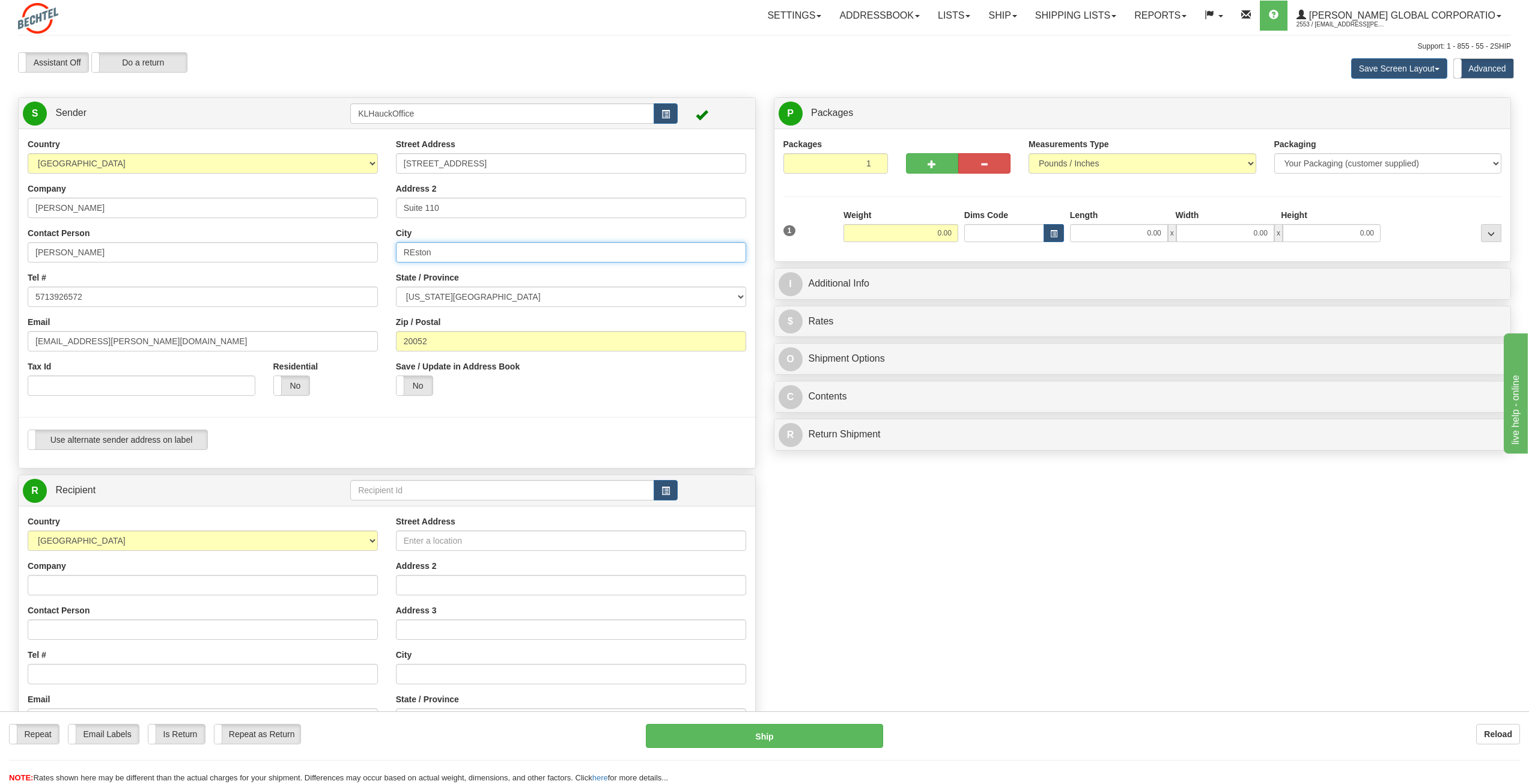
type input "REston"
select select "VA"
type input "20190"
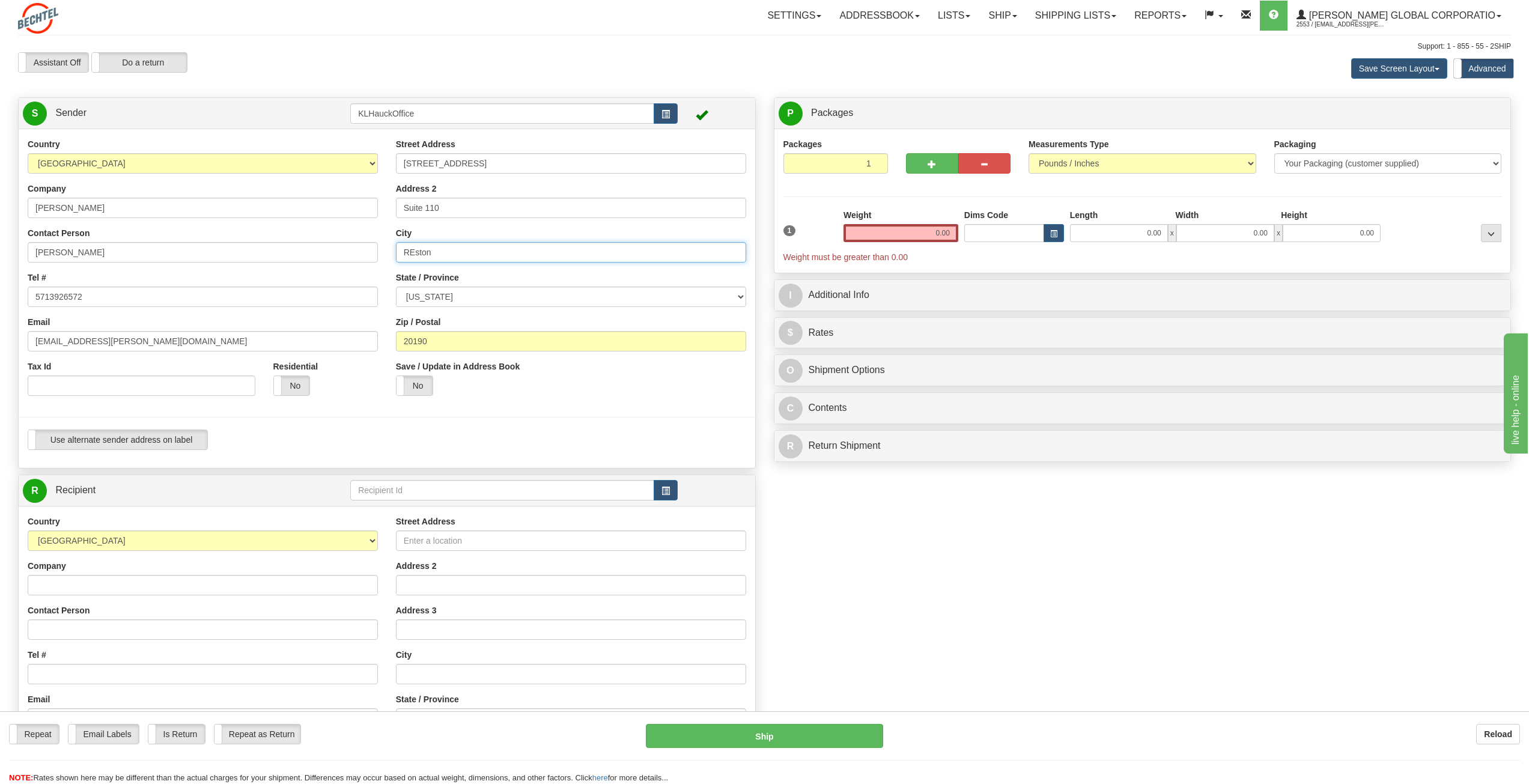
drag, startPoint x: 432, startPoint y: 258, endPoint x: 390, endPoint y: 258, distance: 42.0
click at [390, 258] on div "Street Address 12011 Sunset Hills Road Address 2 Suite 110 City REston State / …" at bounding box center [570, 272] width 368 height 267
type input "Reston"
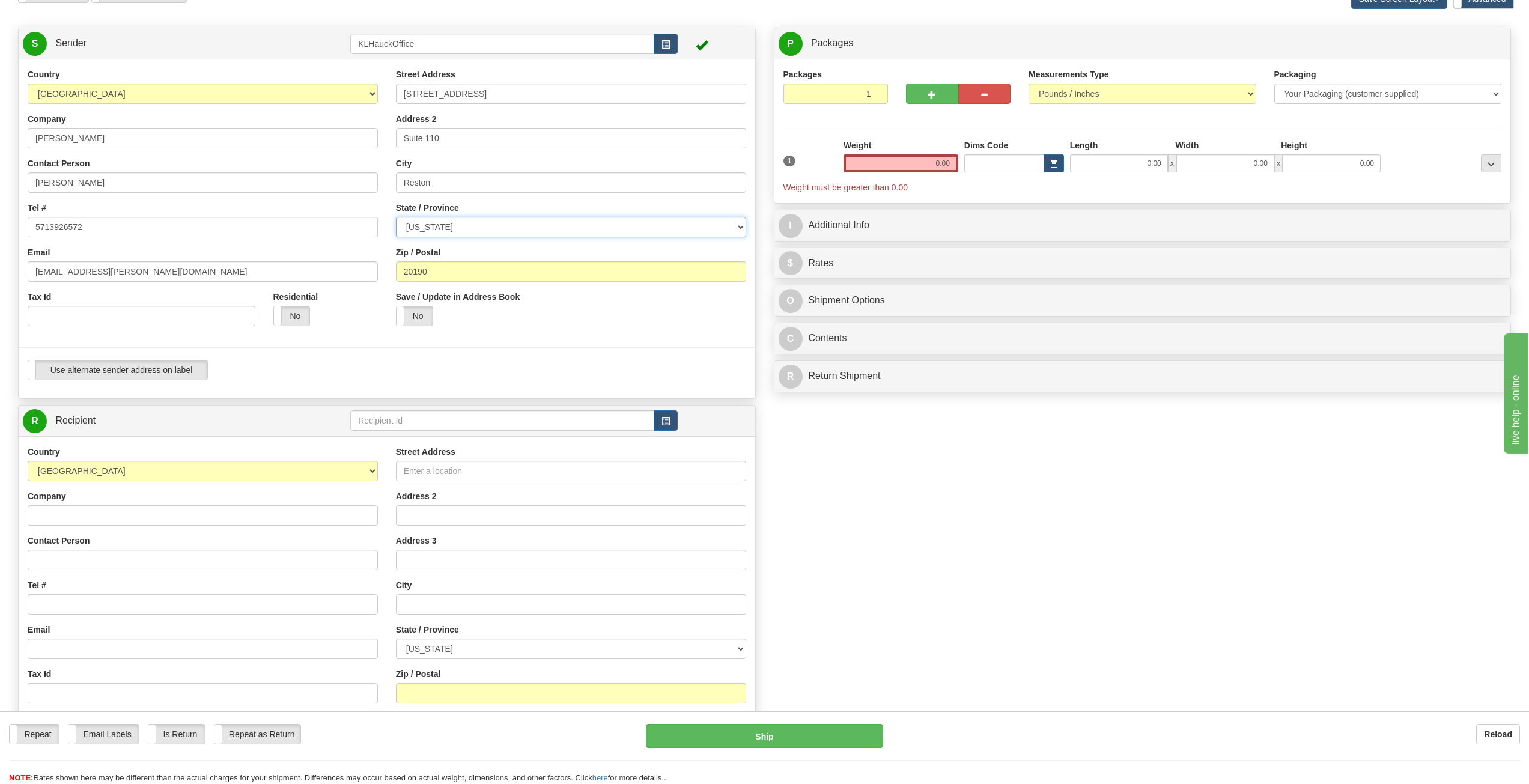
scroll to position [180, 0]
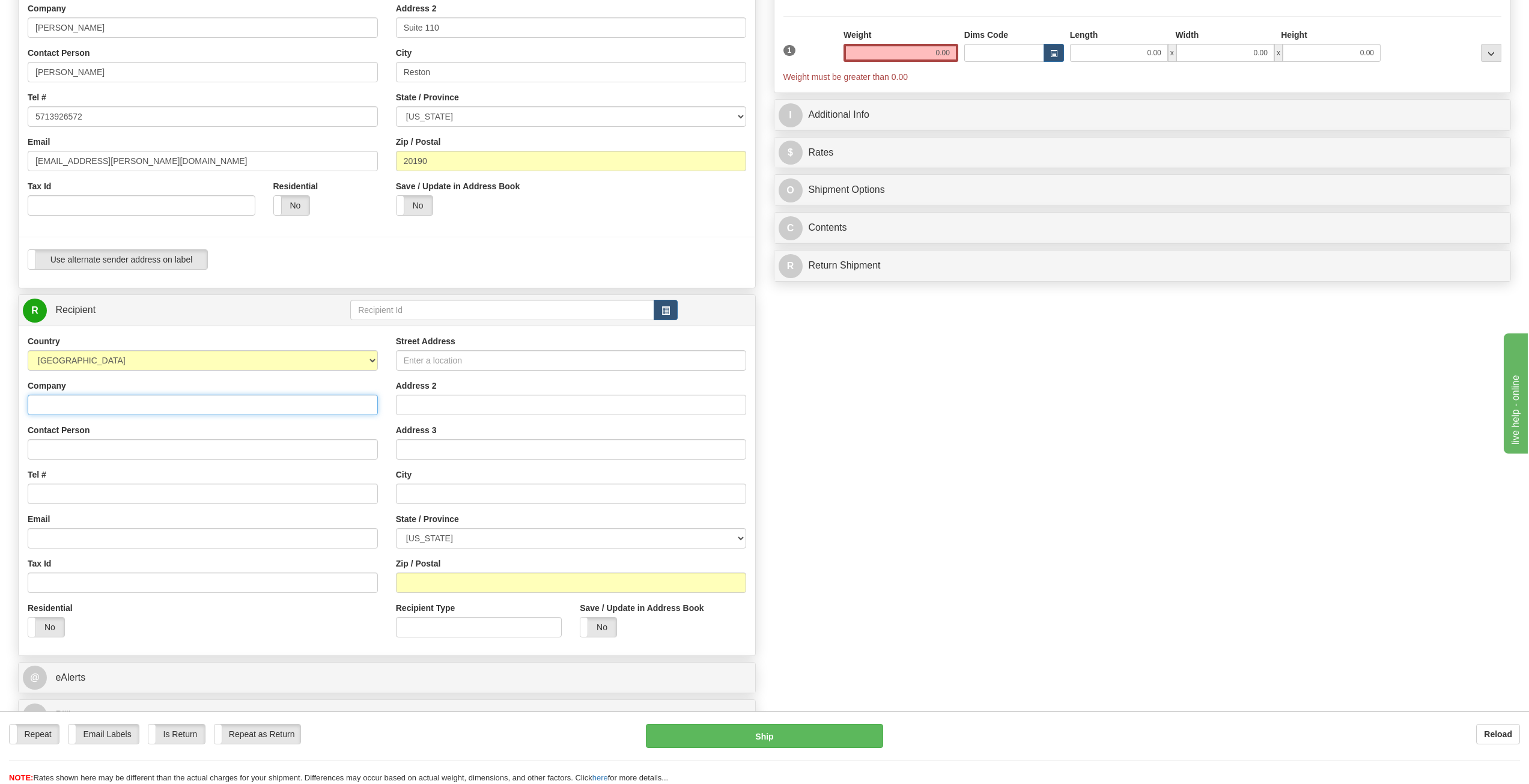
click at [61, 409] on input "Company" at bounding box center [203, 404] width 350 height 21
type input "Monterey Peninsula Water Management District"
type input "8316585601"
type input "[EMAIL_ADDRESS][PERSON_NAME][DOMAIN_NAME]"
type input "5 Harris Court"
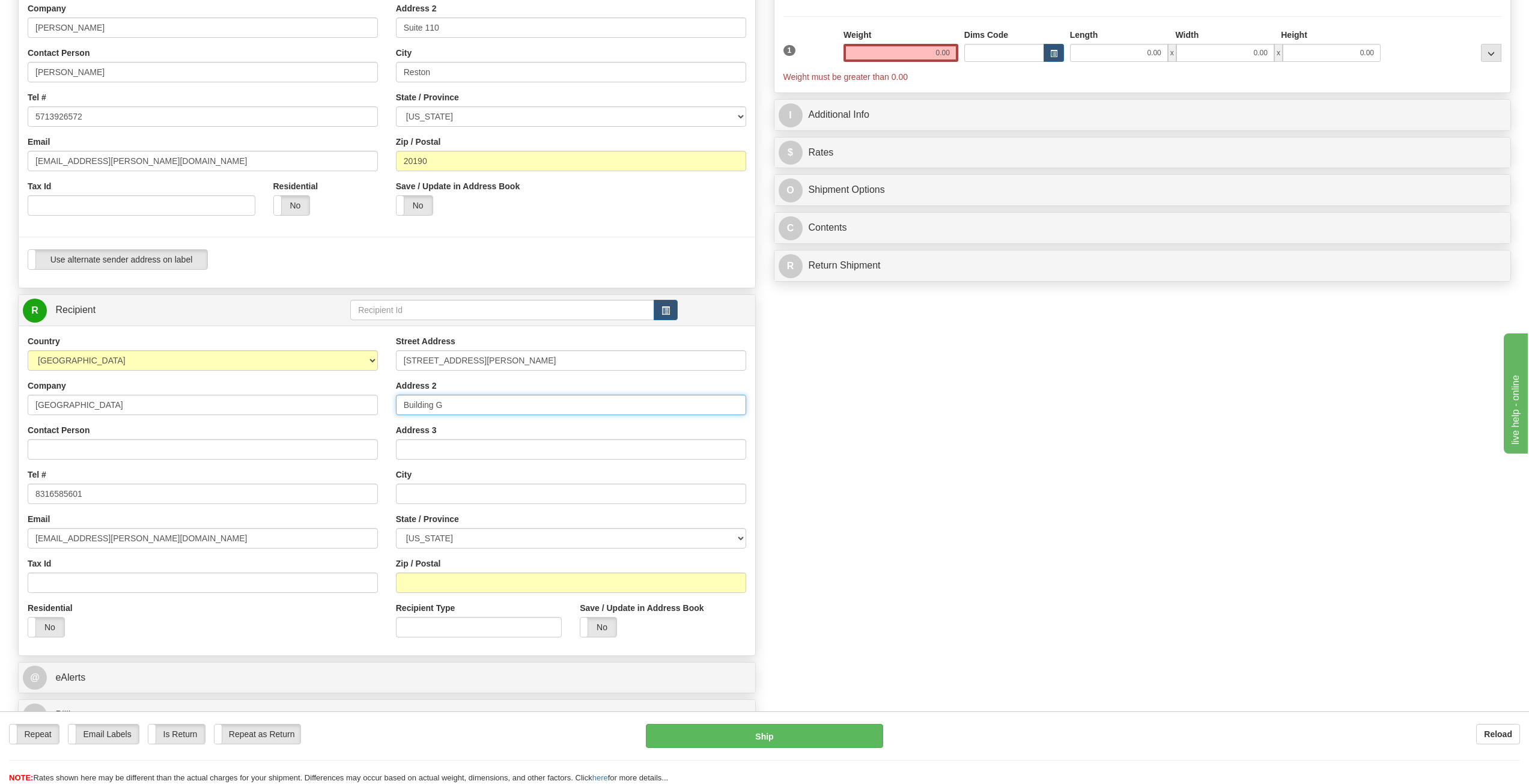
type input "Building G"
type input "Monterey"
select select "CA"
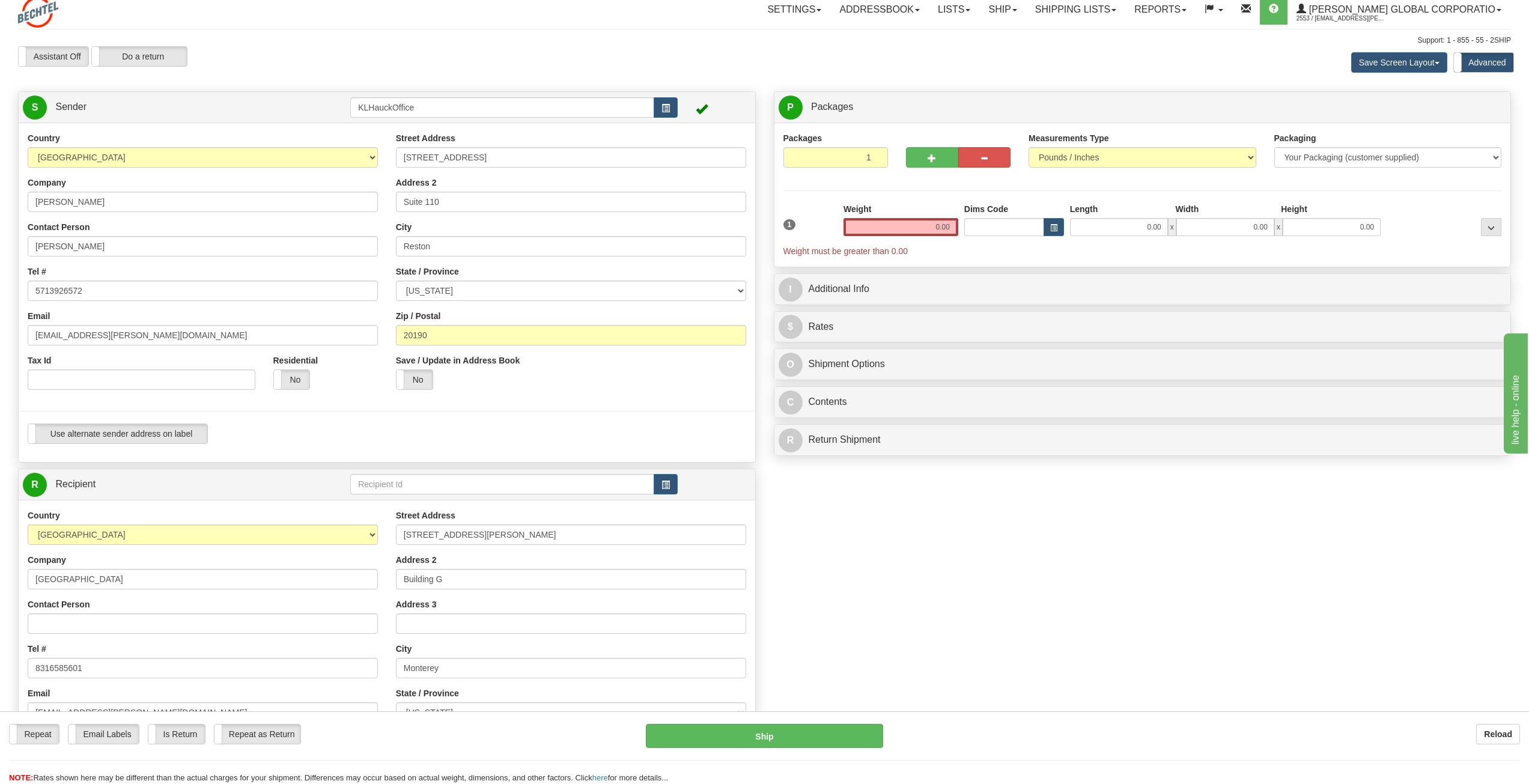
scroll to position [0, 0]
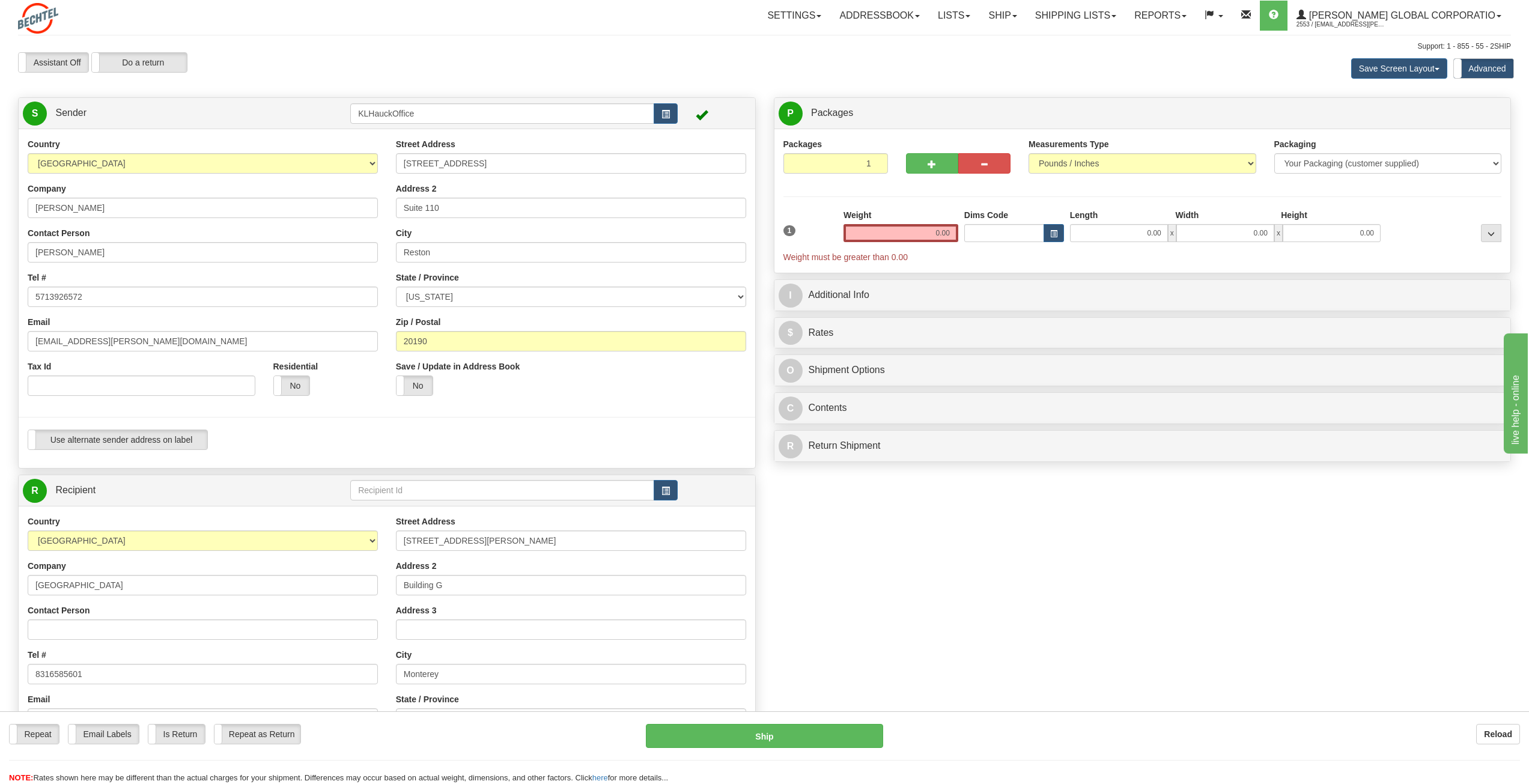
type input "93940"
click at [65, 630] on input "Contact Person" at bounding box center [203, 629] width 350 height 21
type input "Gabriela Bravo, Conservation Analyst"
drag, startPoint x: 922, startPoint y: 237, endPoint x: 960, endPoint y: 235, distance: 38.1
click at [960, 235] on div "Weight 0.00" at bounding box center [901, 230] width 121 height 42
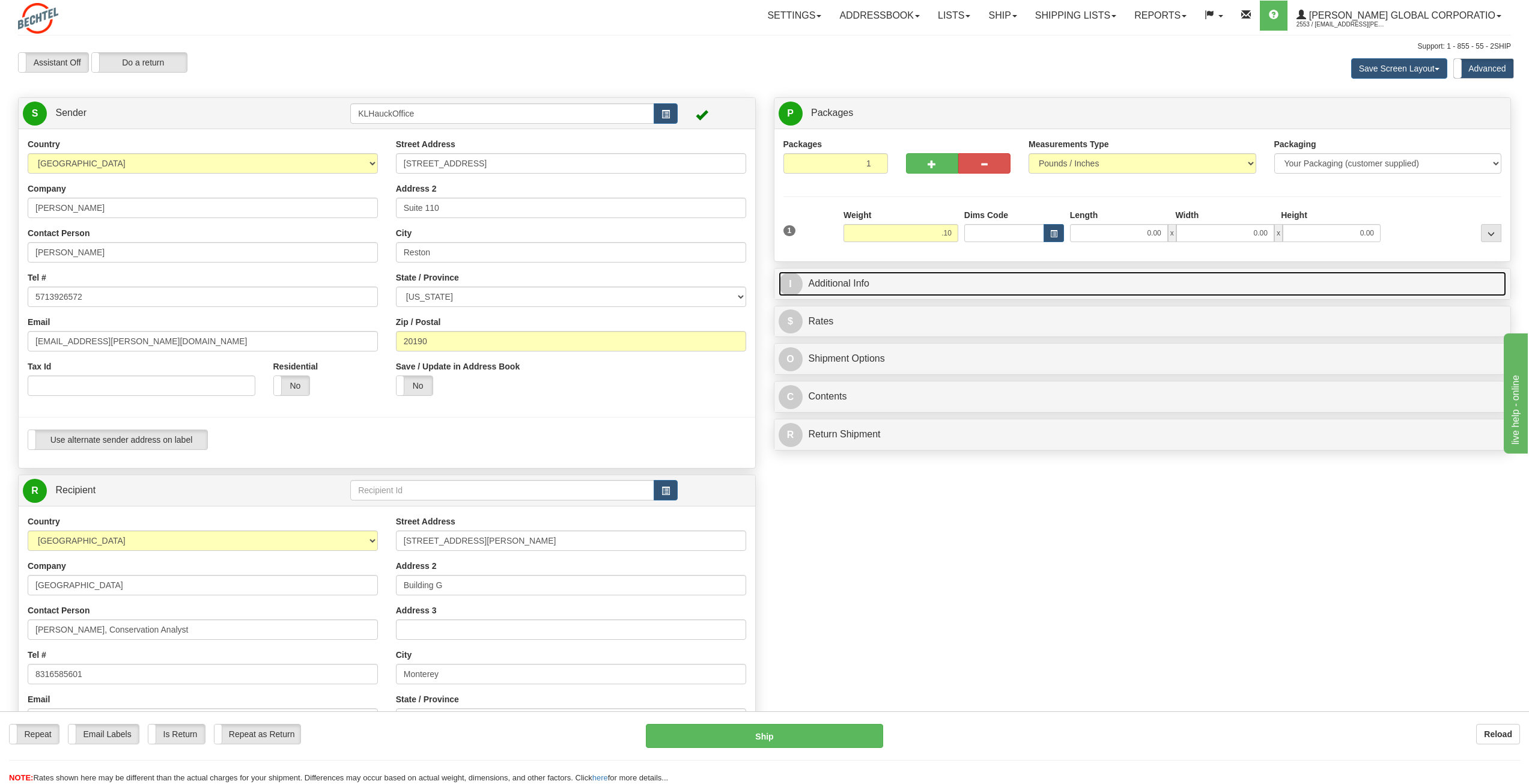
type input "0.10"
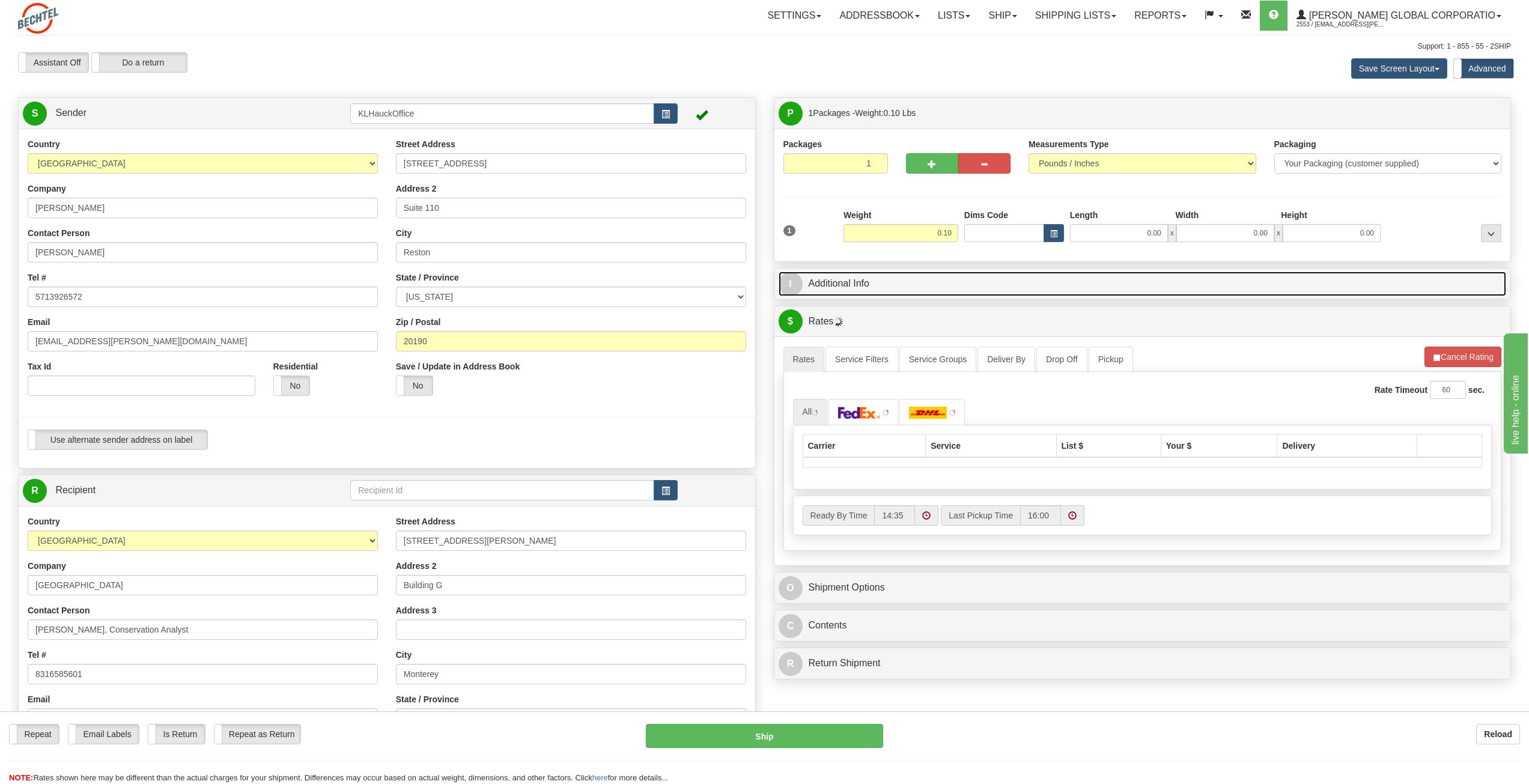
click at [892, 274] on link "I Additional Info" at bounding box center [1142, 284] width 728 height 25
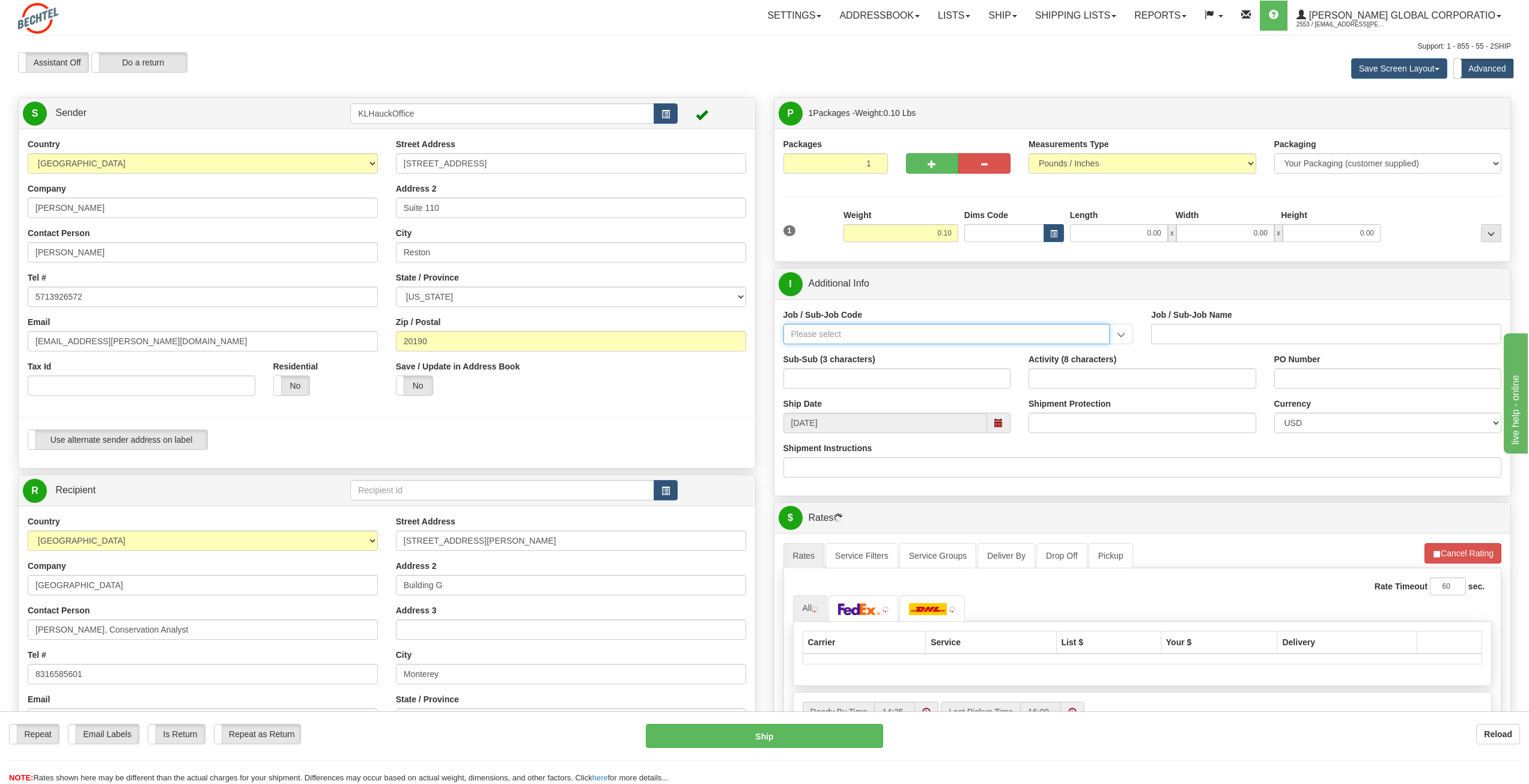
click at [859, 334] on input "Job / Sub-Job Code" at bounding box center [946, 333] width 327 height 21
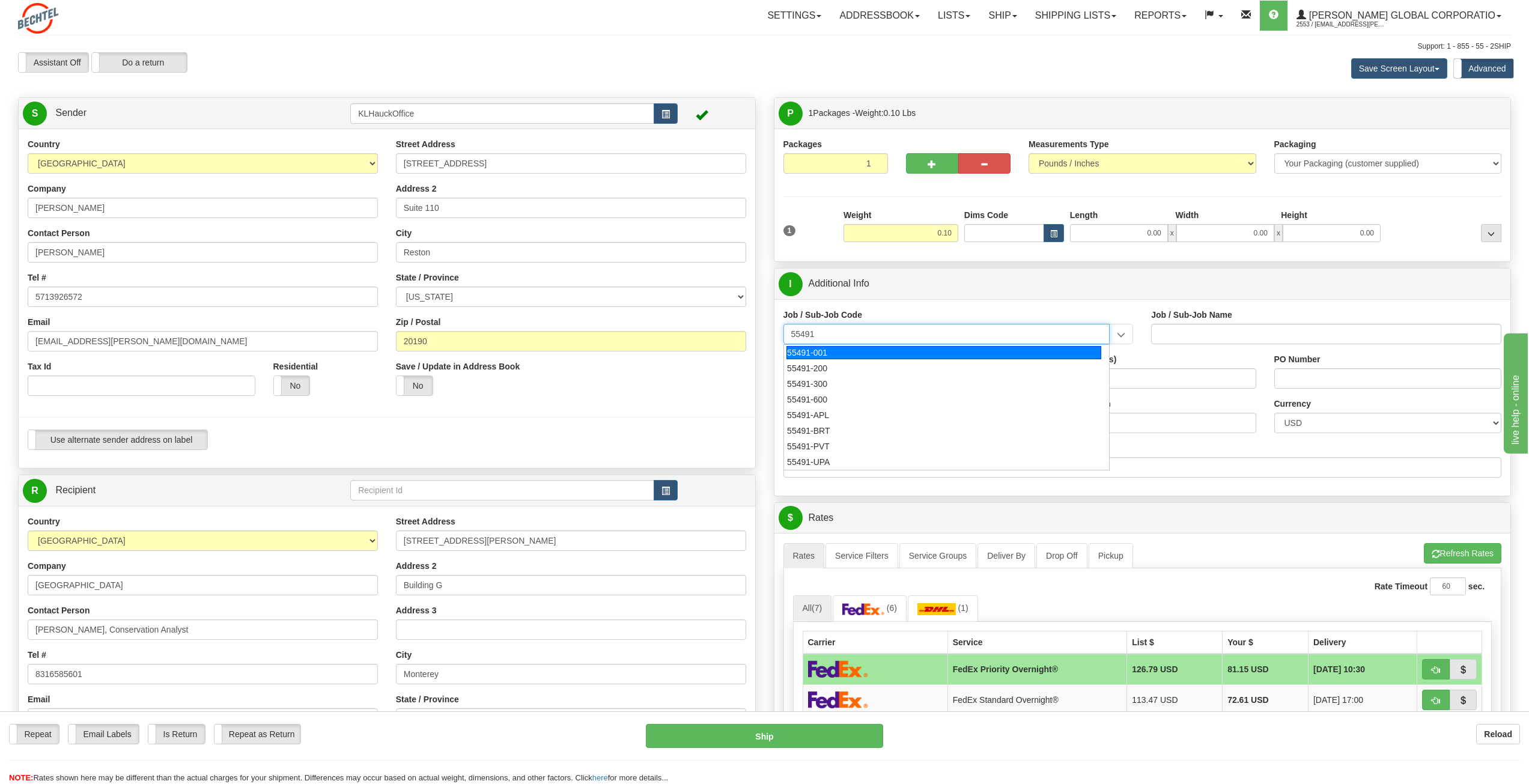
click at [846, 348] on div "55491-001" at bounding box center [944, 353] width 315 height 13
type input "55491-001"
type input "OFC OF [PERSON_NAME] - OFFICE OF BPB"
type input "55491-001"
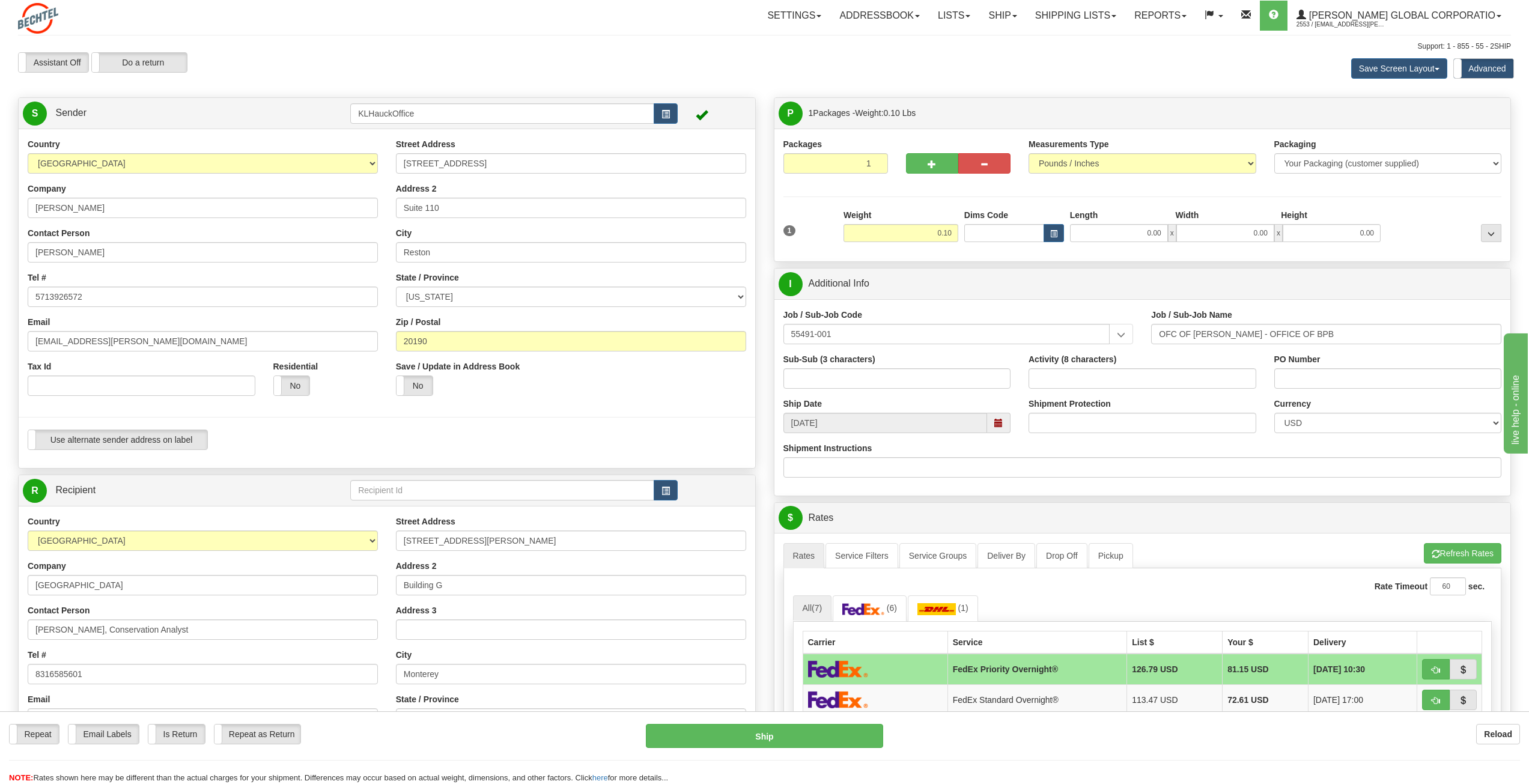
click at [998, 421] on span at bounding box center [998, 423] width 9 height 9
click at [885, 499] on td "9" at bounding box center [888, 500] width 21 height 18
type input "10/09/2025"
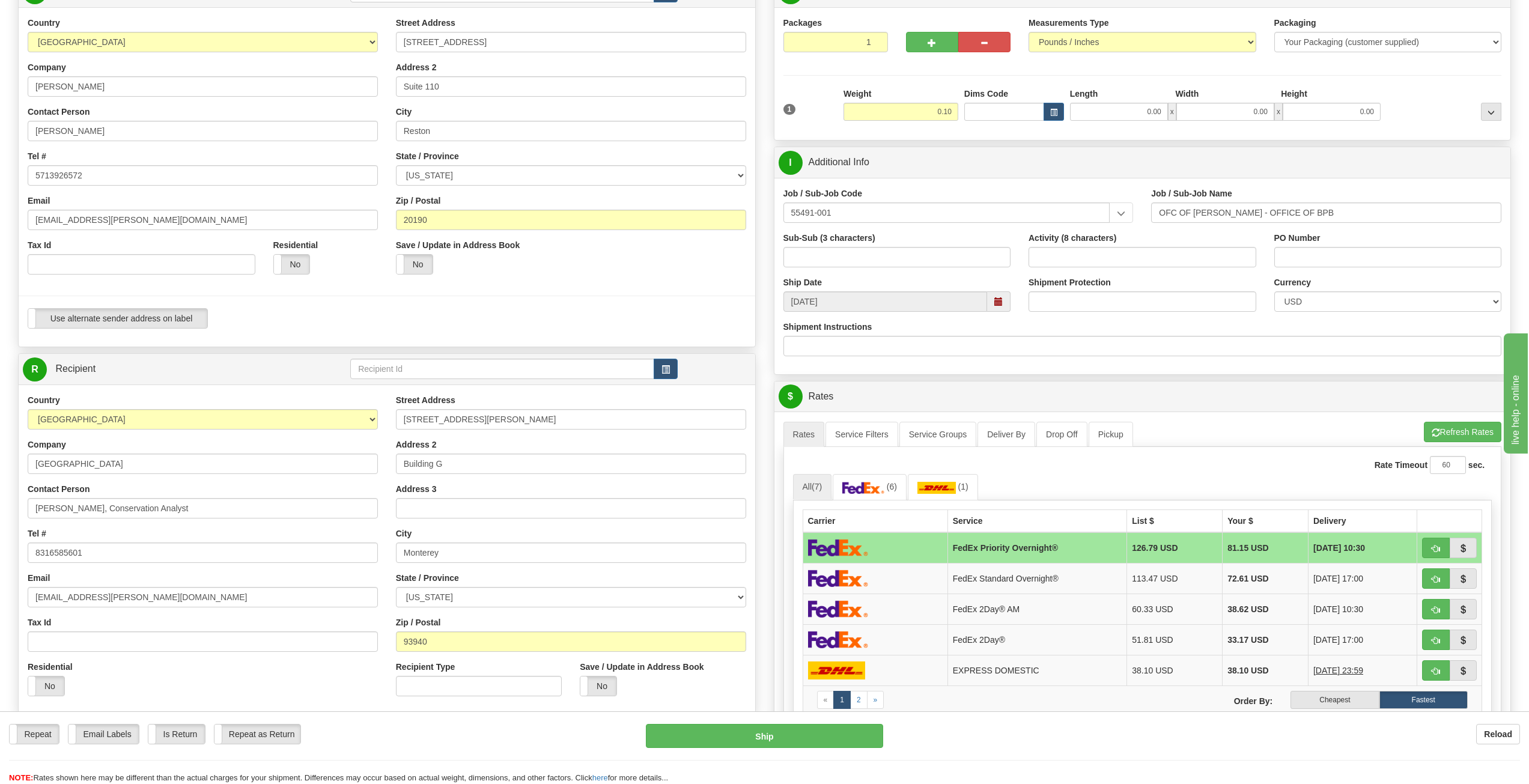
scroll to position [241, 0]
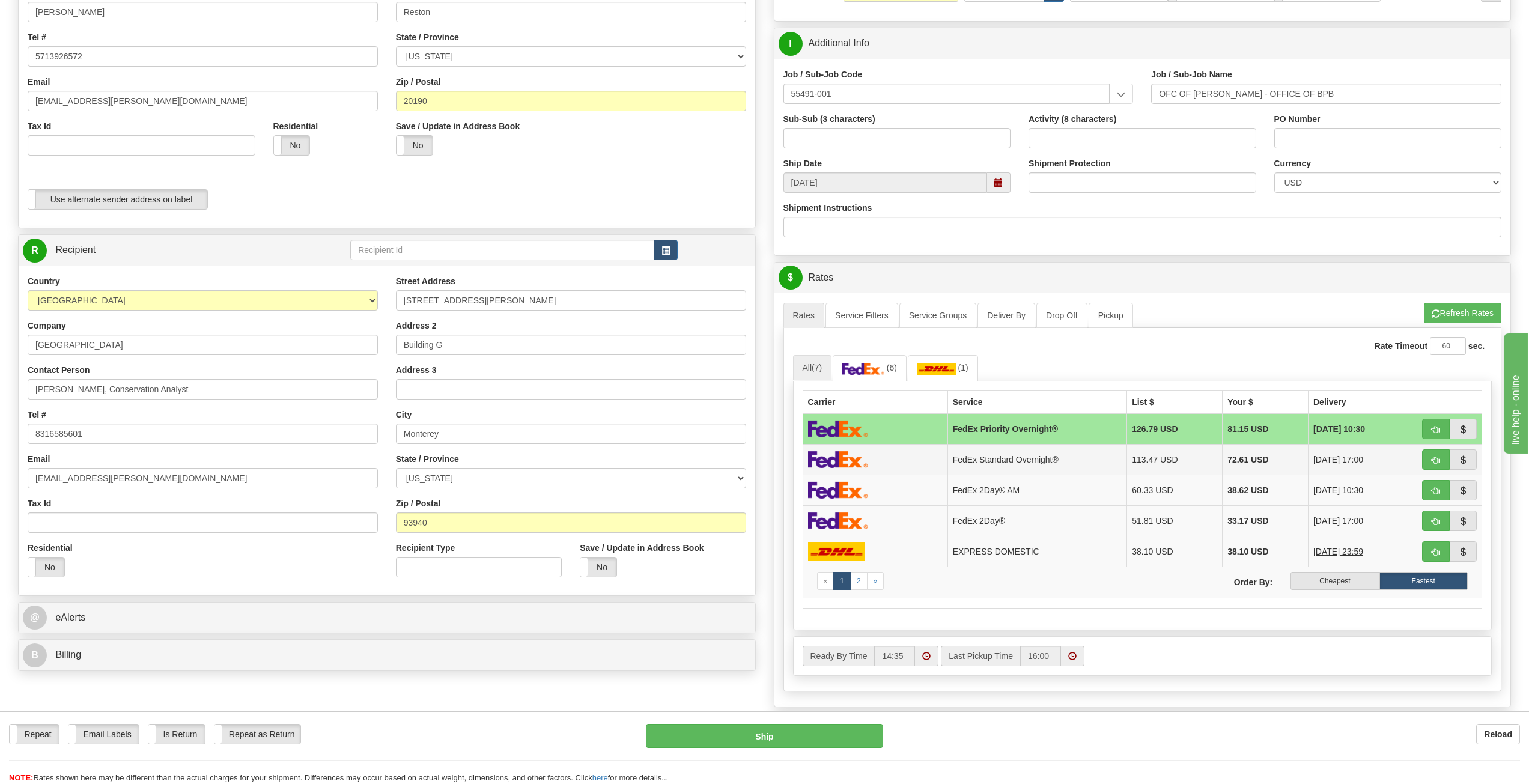
click at [995, 465] on td "FedEx Standard Overnight®" at bounding box center [1037, 459] width 180 height 31
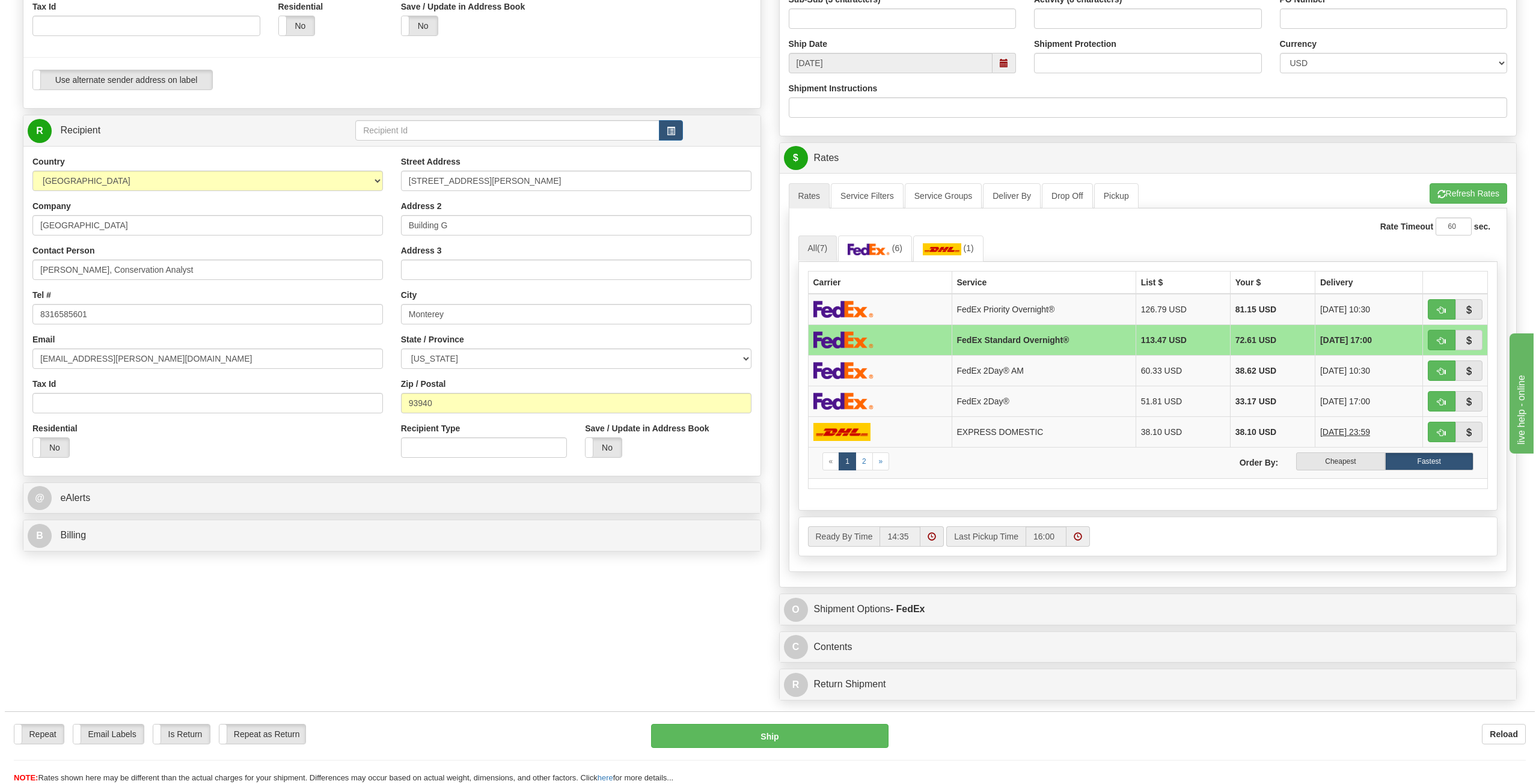
scroll to position [360, 0]
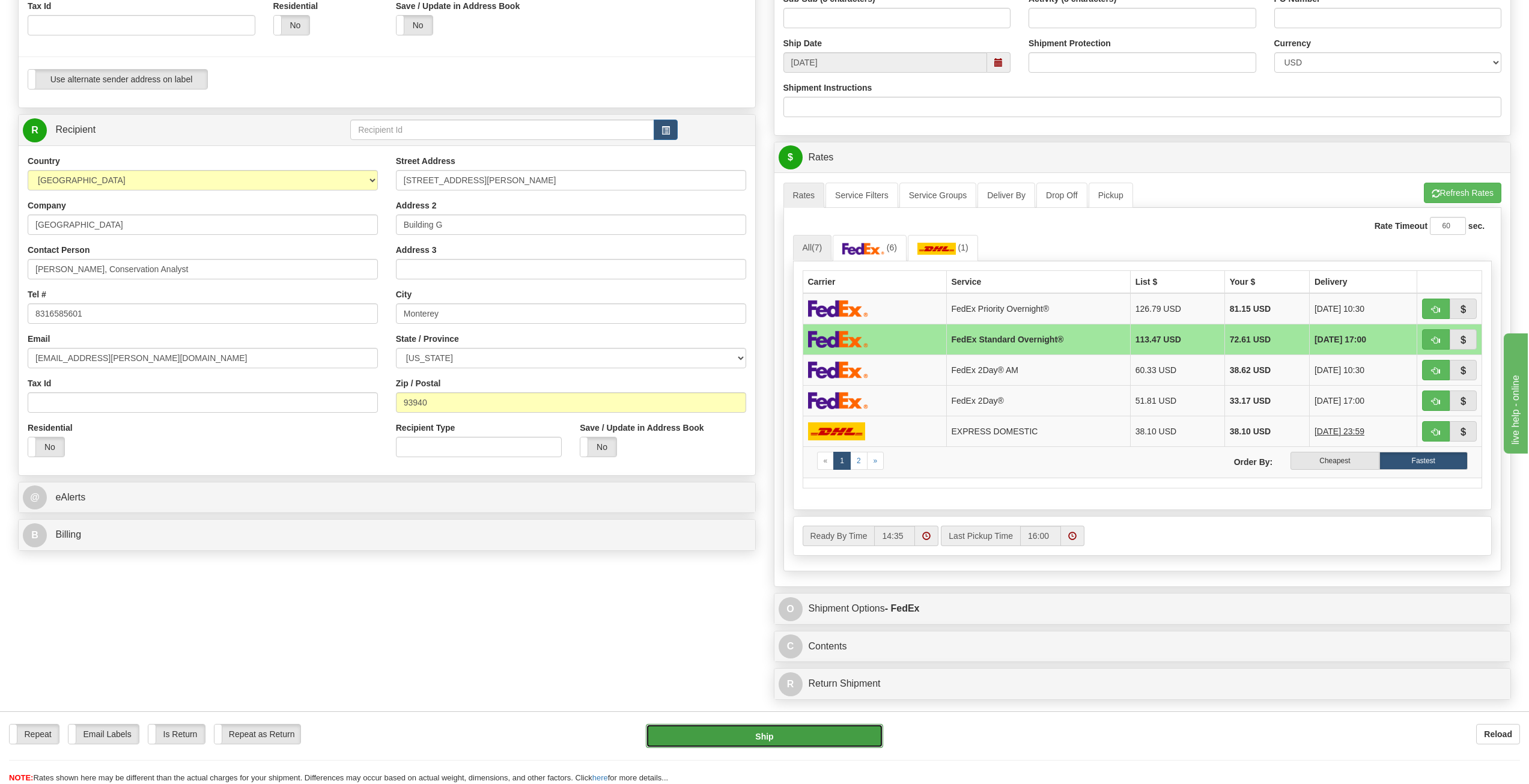
click at [755, 734] on button "Ship" at bounding box center [764, 736] width 237 height 24
type input "05"
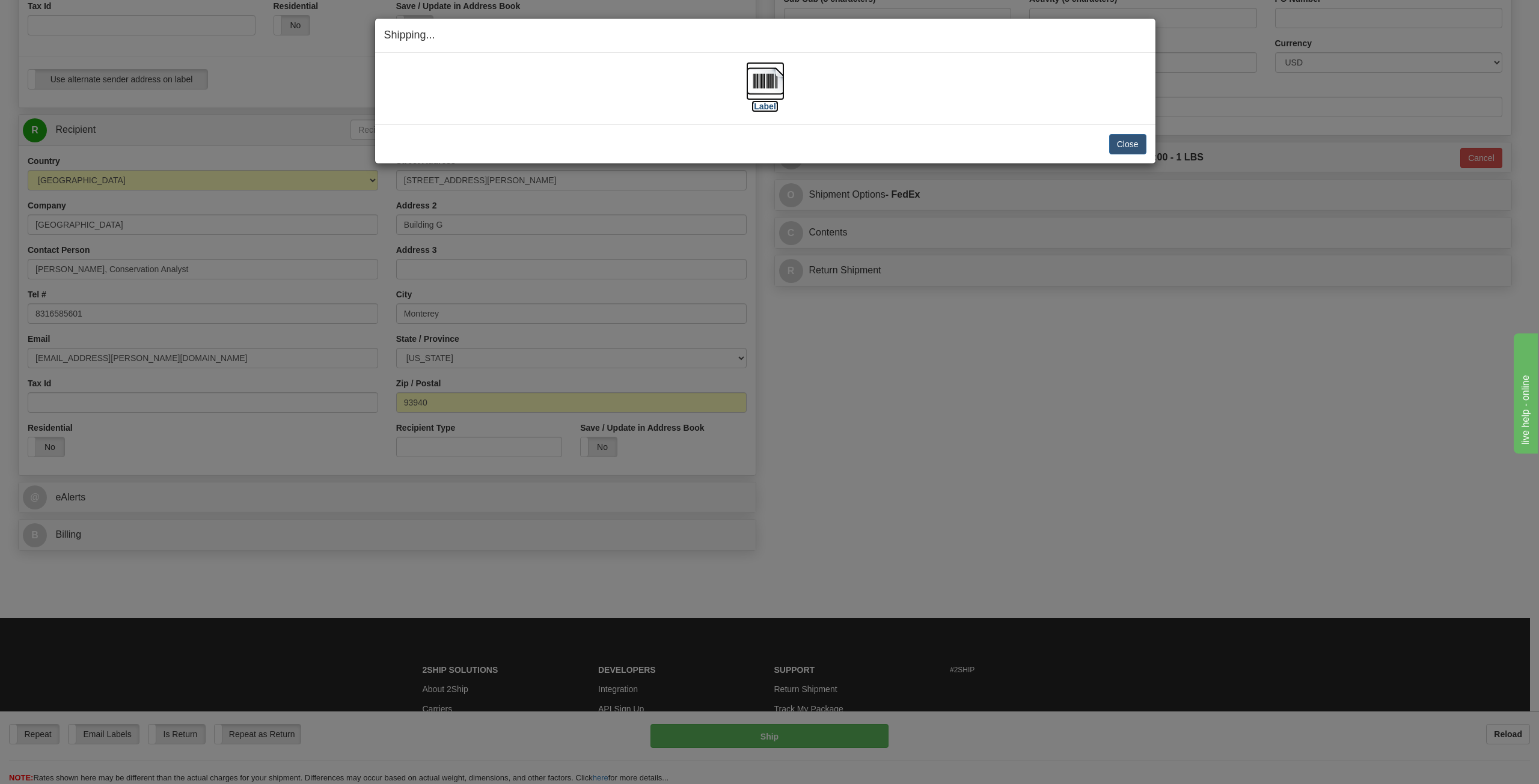
click at [759, 87] on img at bounding box center [765, 81] width 38 height 38
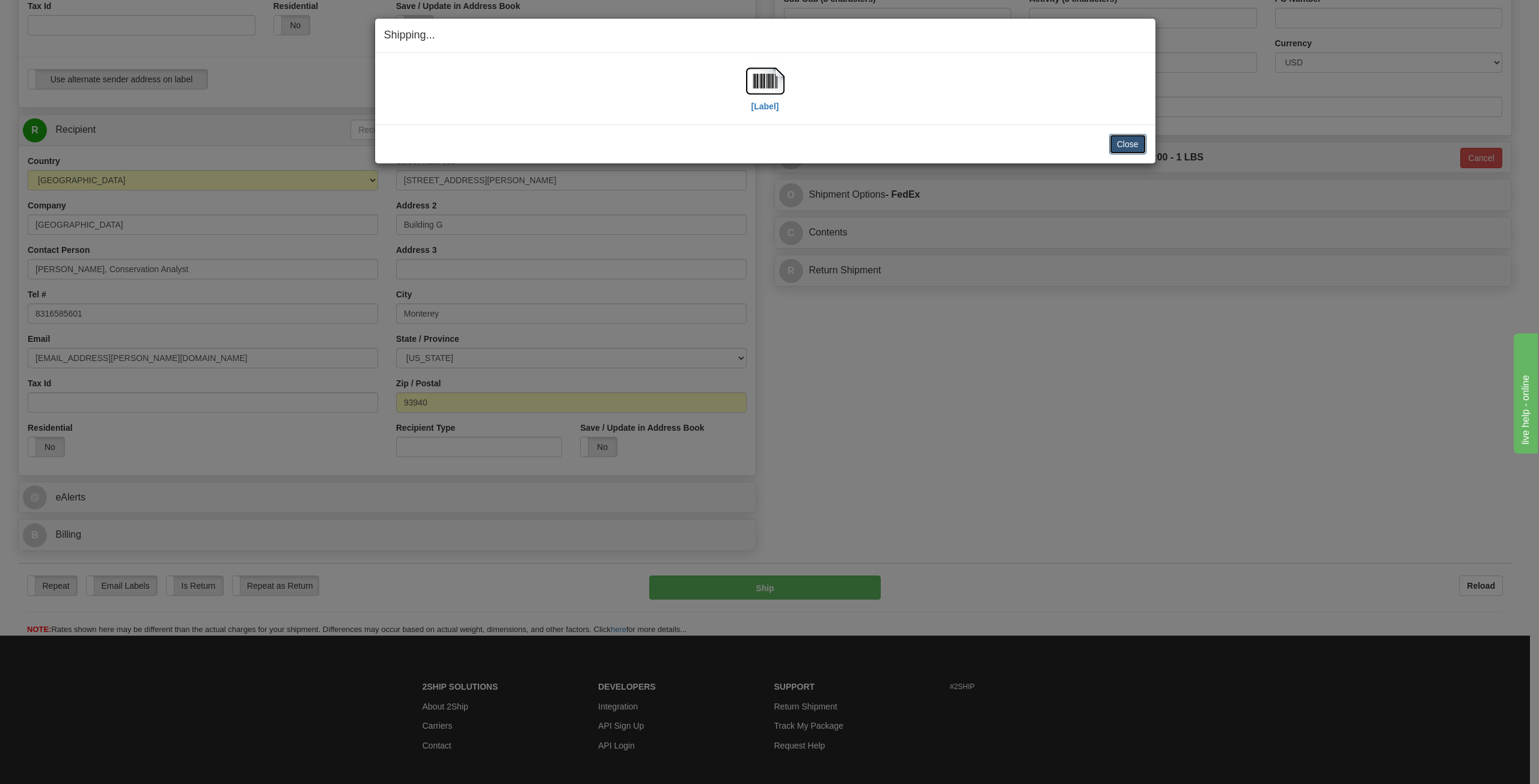
click at [1141, 148] on button "Close" at bounding box center [1127, 144] width 37 height 21
